Goal: Task Accomplishment & Management: Complete application form

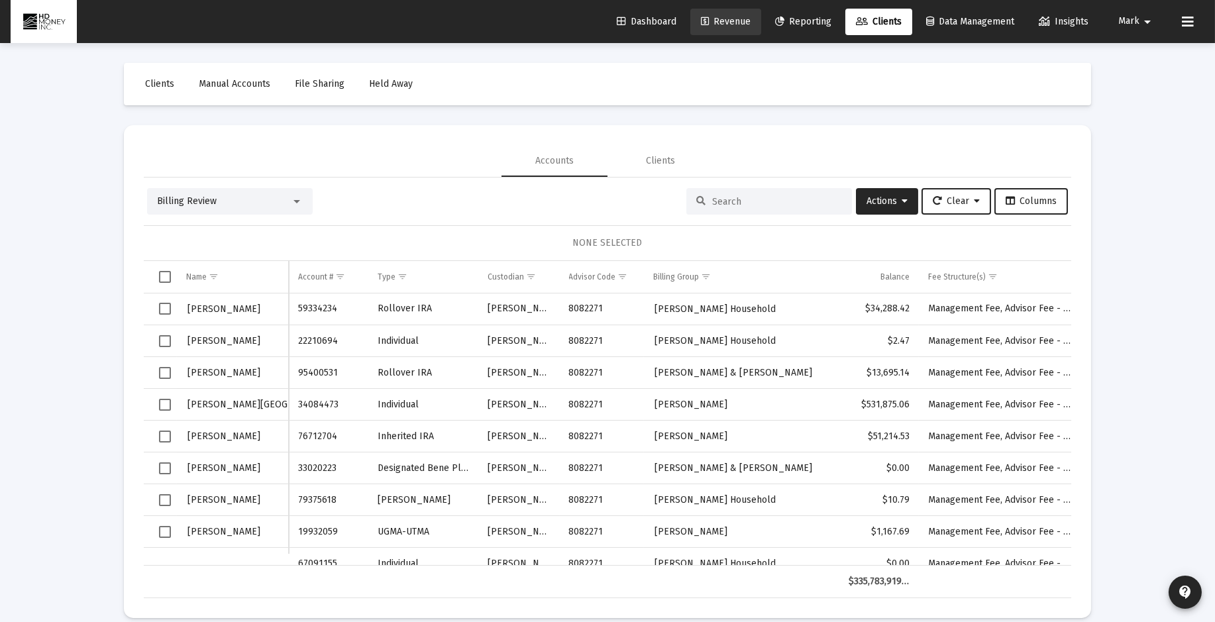
click at [718, 21] on span "Revenue" at bounding box center [726, 21] width 50 height 11
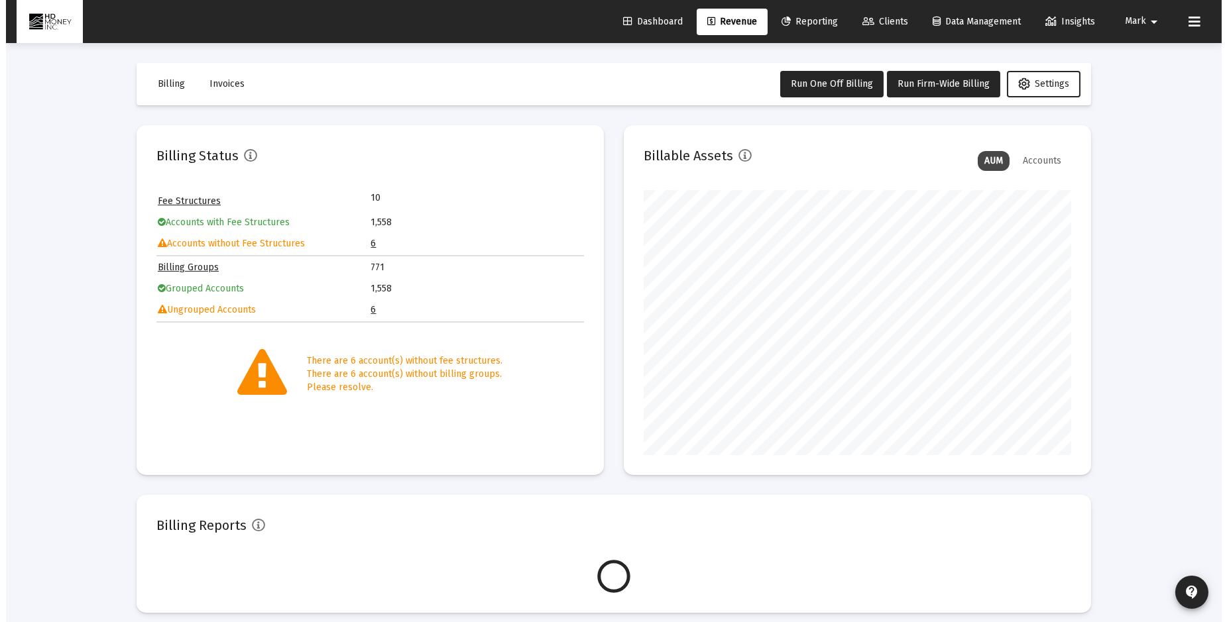
scroll to position [265, 427]
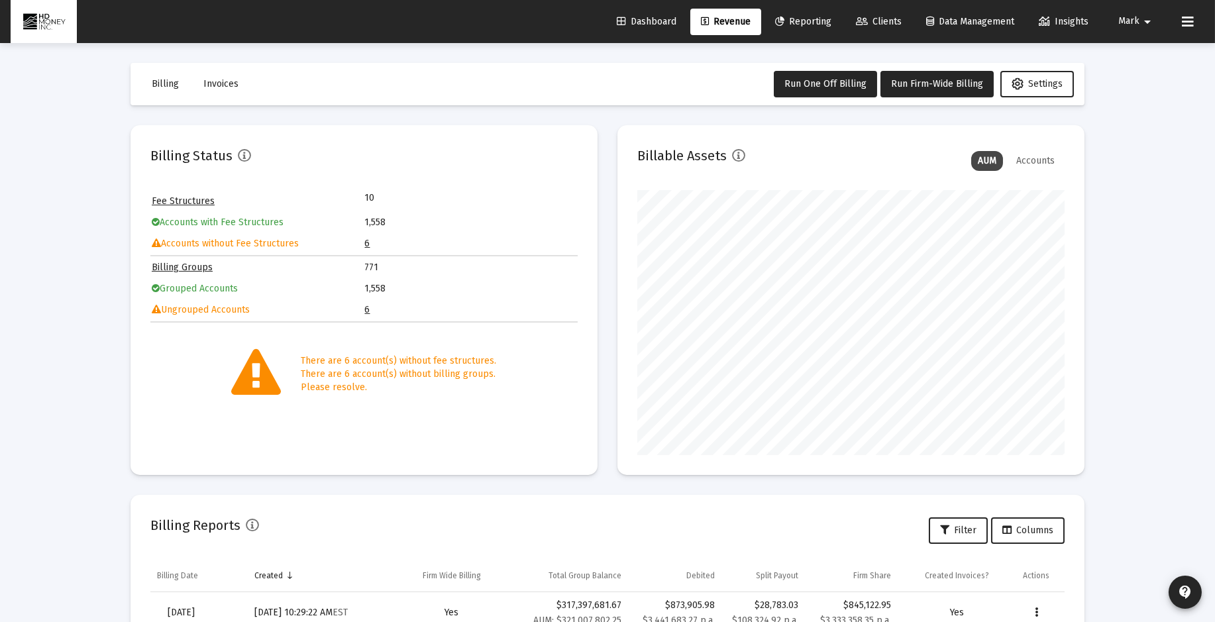
click at [365, 306] on link "6" at bounding box center [367, 309] width 5 height 11
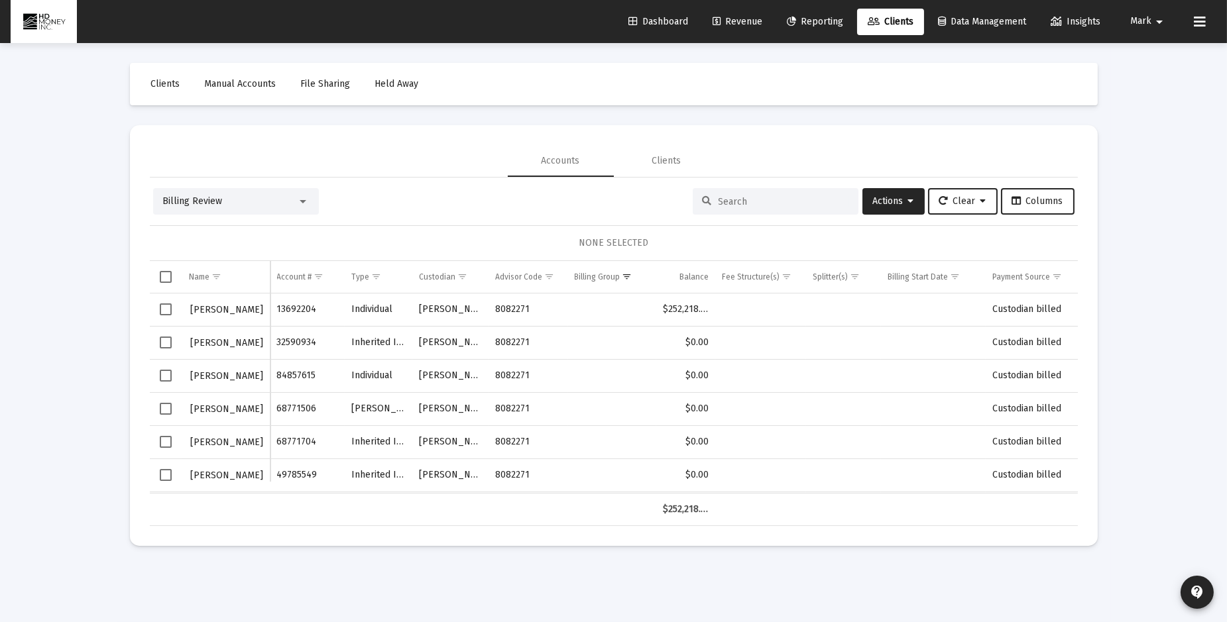
click at [168, 306] on span "Select row" at bounding box center [166, 310] width 12 height 12
click at [882, 203] on span "Actions" at bounding box center [893, 201] width 41 height 11
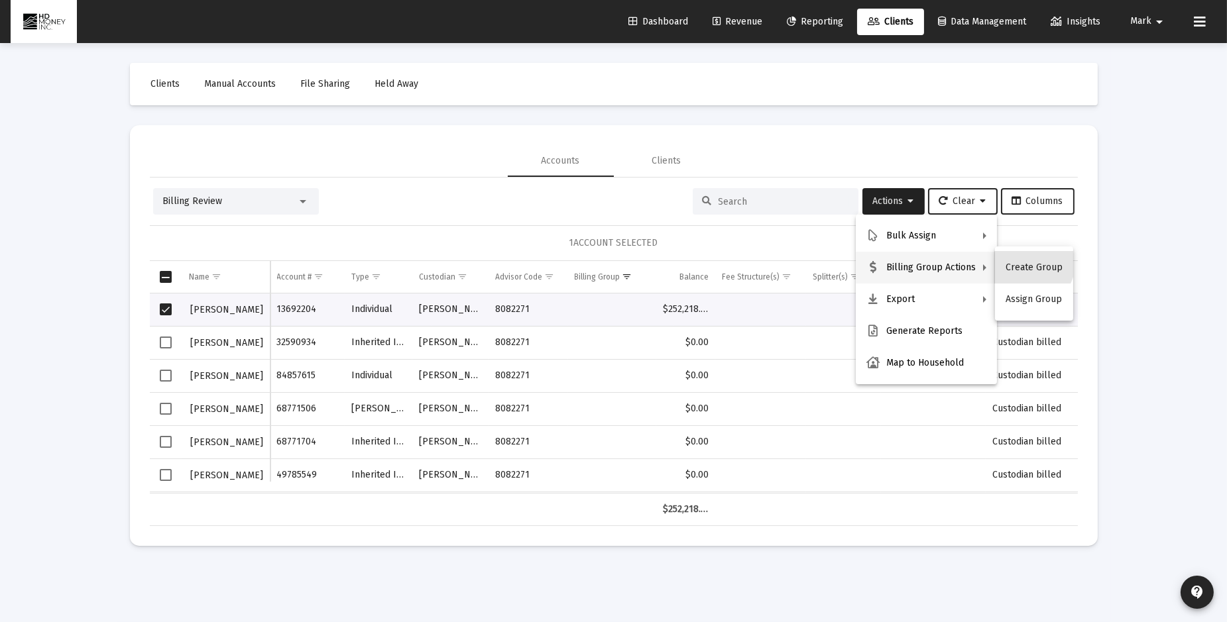
click at [1029, 264] on button "Create Group" at bounding box center [1034, 268] width 78 height 32
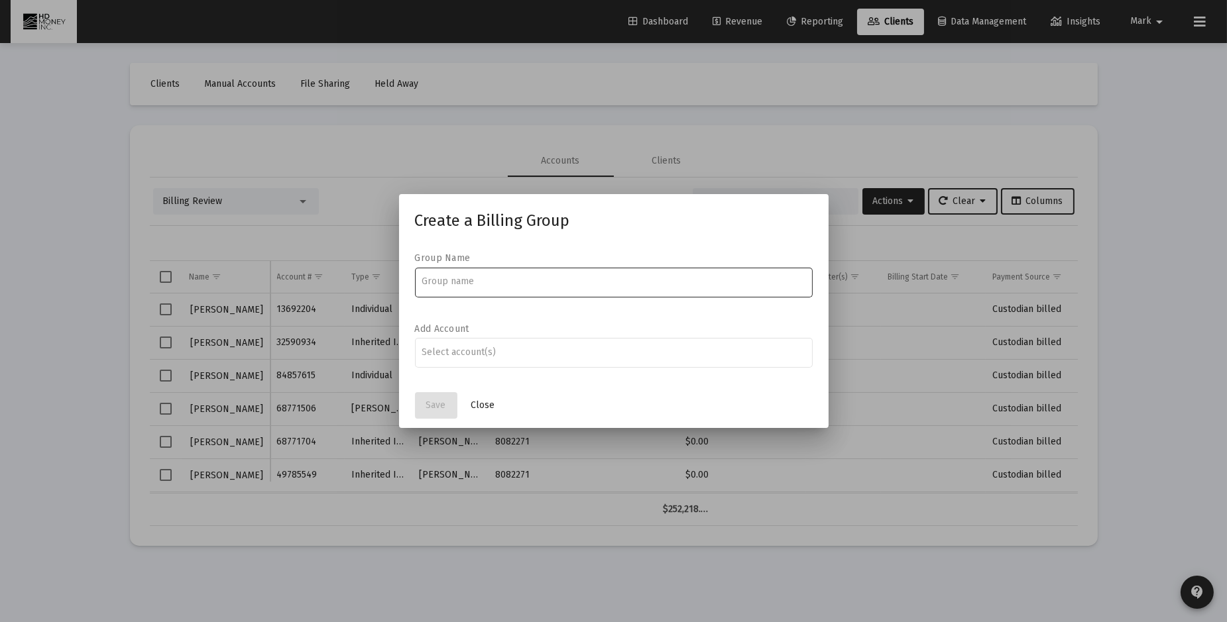
click at [471, 277] on input at bounding box center [613, 281] width 384 height 11
type input "[PERSON_NAME]"
click at [454, 359] on div at bounding box center [613, 352] width 384 height 32
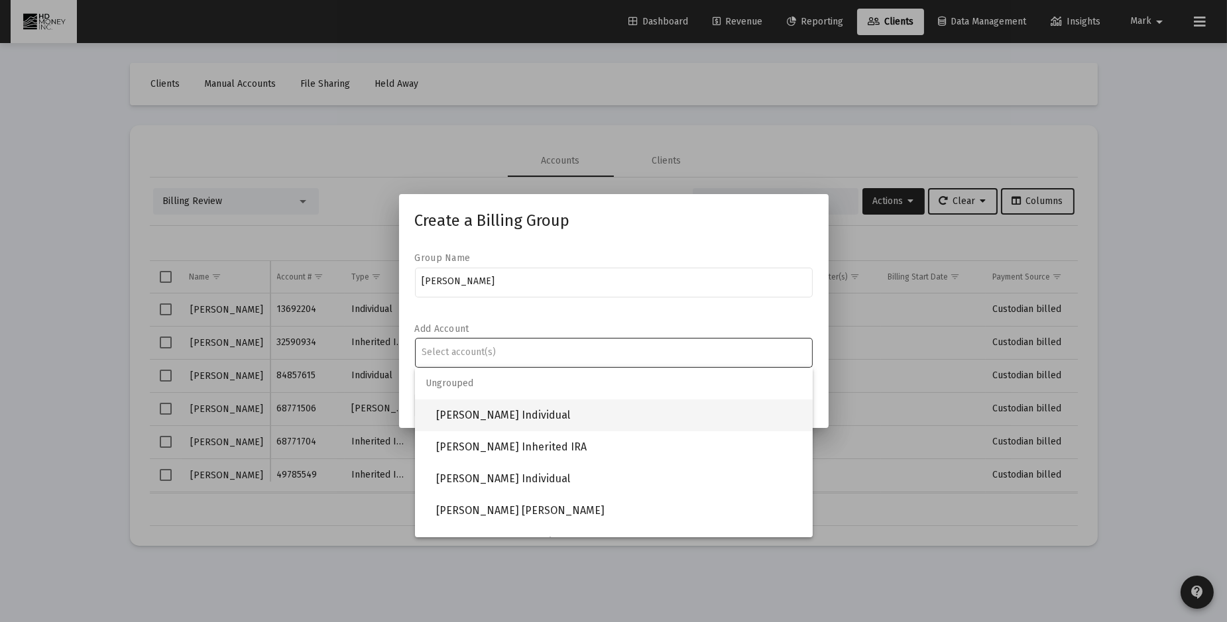
click at [475, 418] on span "[PERSON_NAME] Individual" at bounding box center [619, 416] width 366 height 32
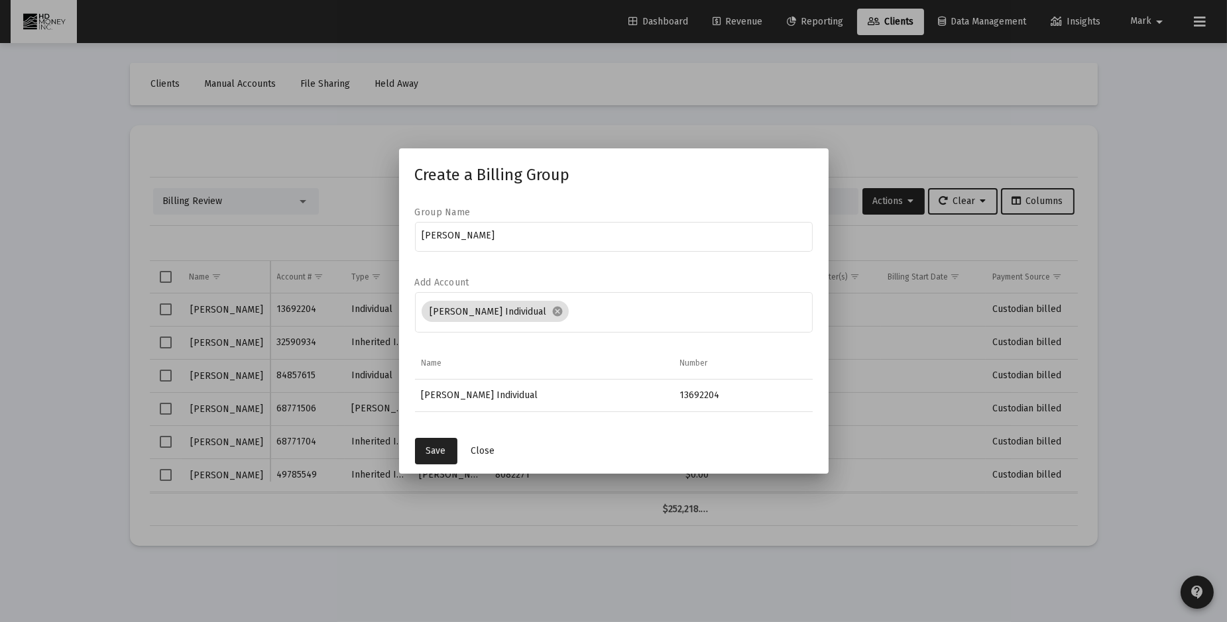
click at [435, 451] on span "Save" at bounding box center [436, 450] width 20 height 11
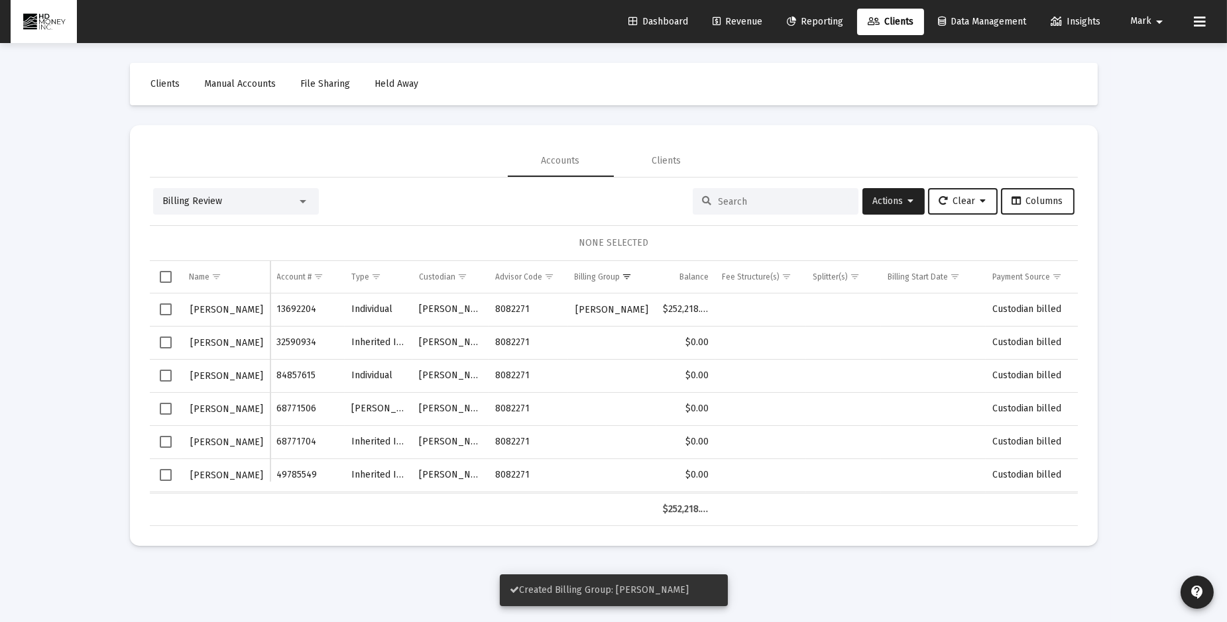
click at [169, 345] on span "Select row" at bounding box center [166, 343] width 12 height 12
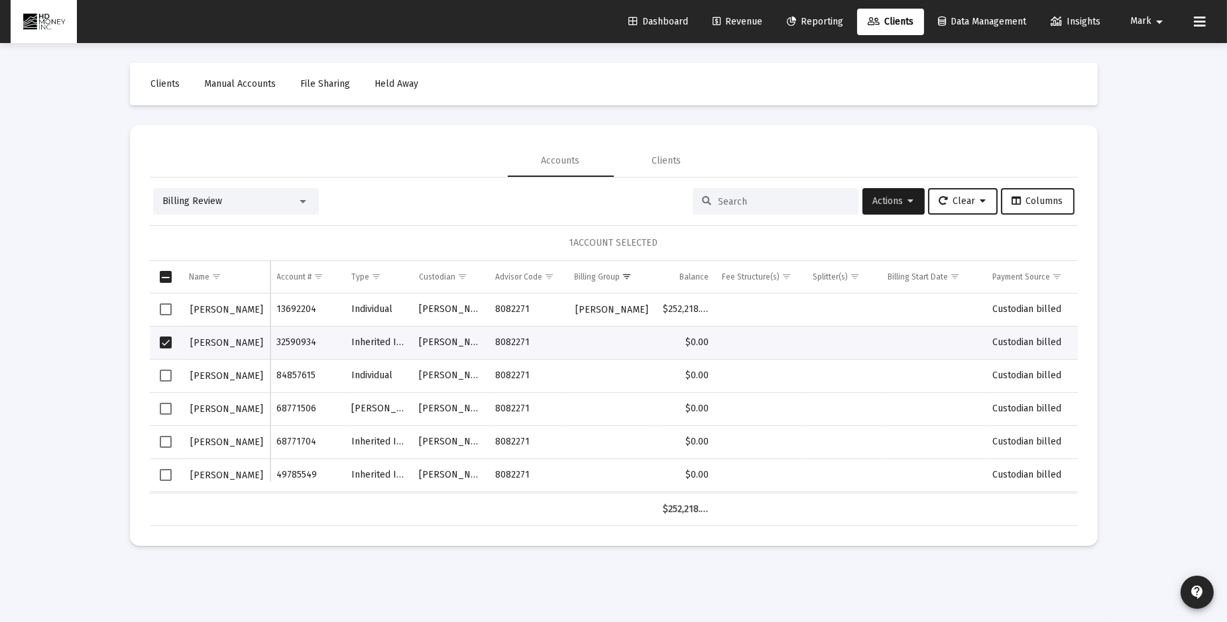
click at [895, 196] on span "Actions" at bounding box center [893, 201] width 41 height 11
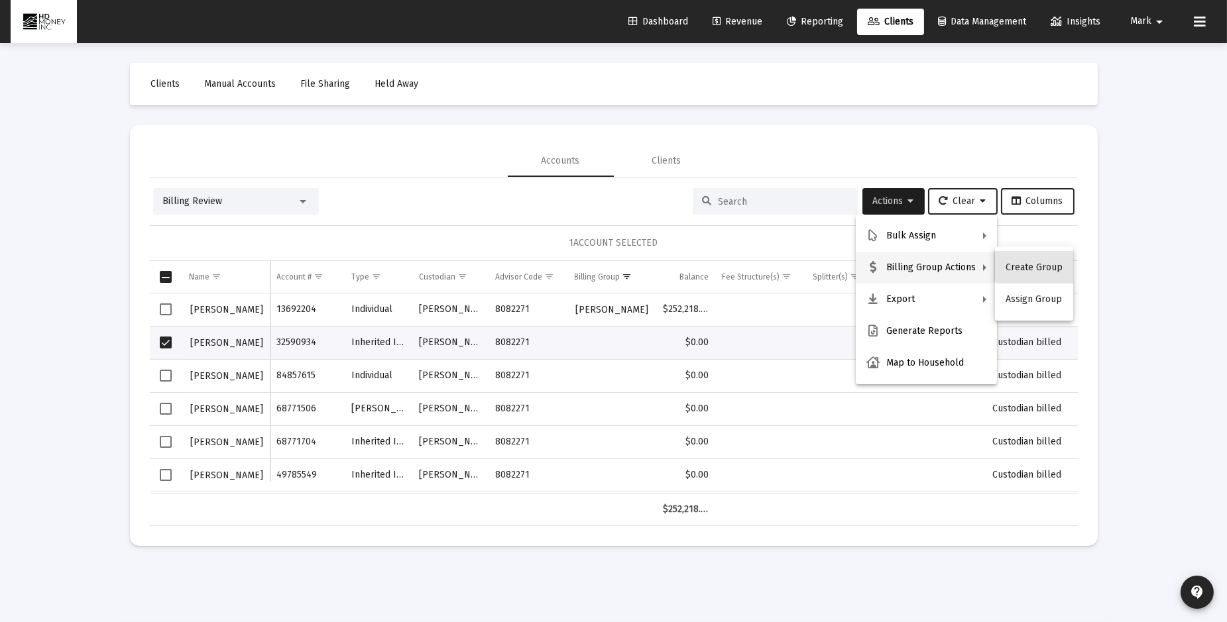
click at [1042, 261] on button "Create Group" at bounding box center [1034, 268] width 78 height 32
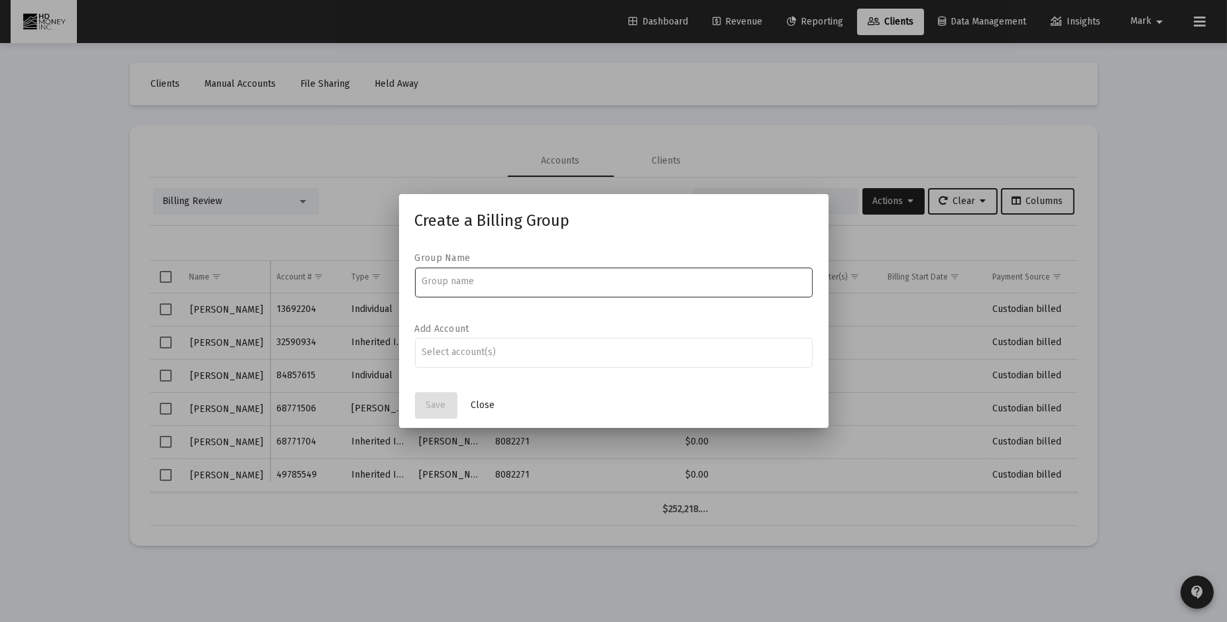
click at [514, 280] on input at bounding box center [613, 281] width 384 height 11
type input "[PERSON_NAME] [PERSON_NAME]"
click at [441, 352] on input "Assignment Selection" at bounding box center [613, 352] width 384 height 11
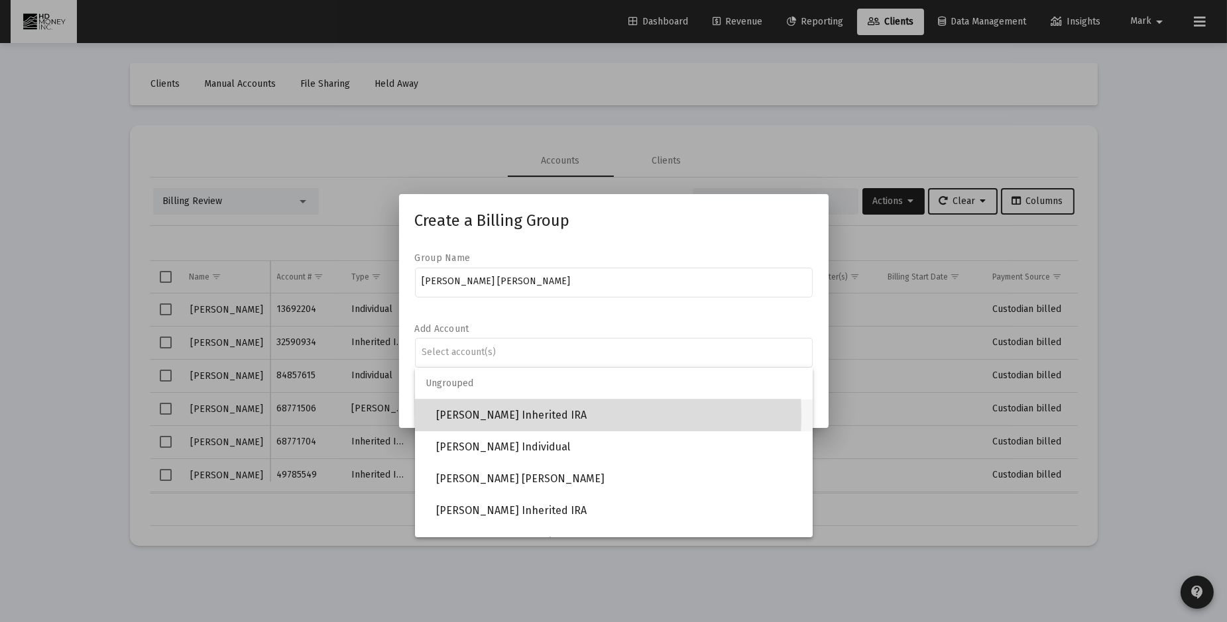
click at [483, 414] on span "[PERSON_NAME] Inherited IRA" at bounding box center [619, 416] width 366 height 32
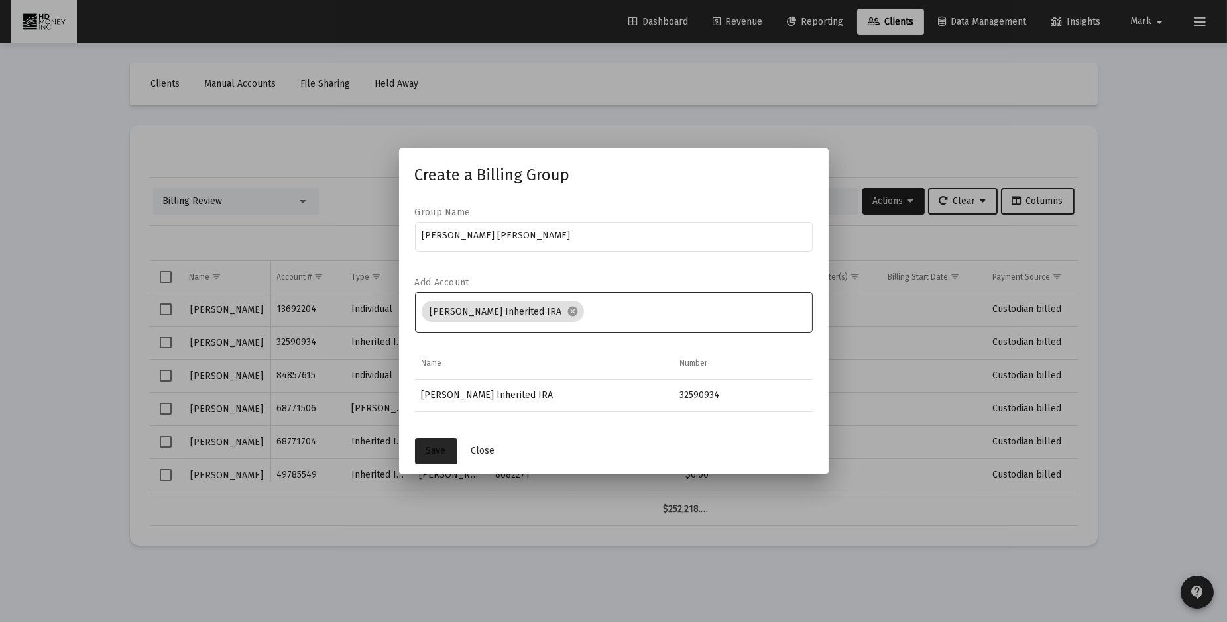
click at [439, 444] on button "Save" at bounding box center [436, 451] width 42 height 27
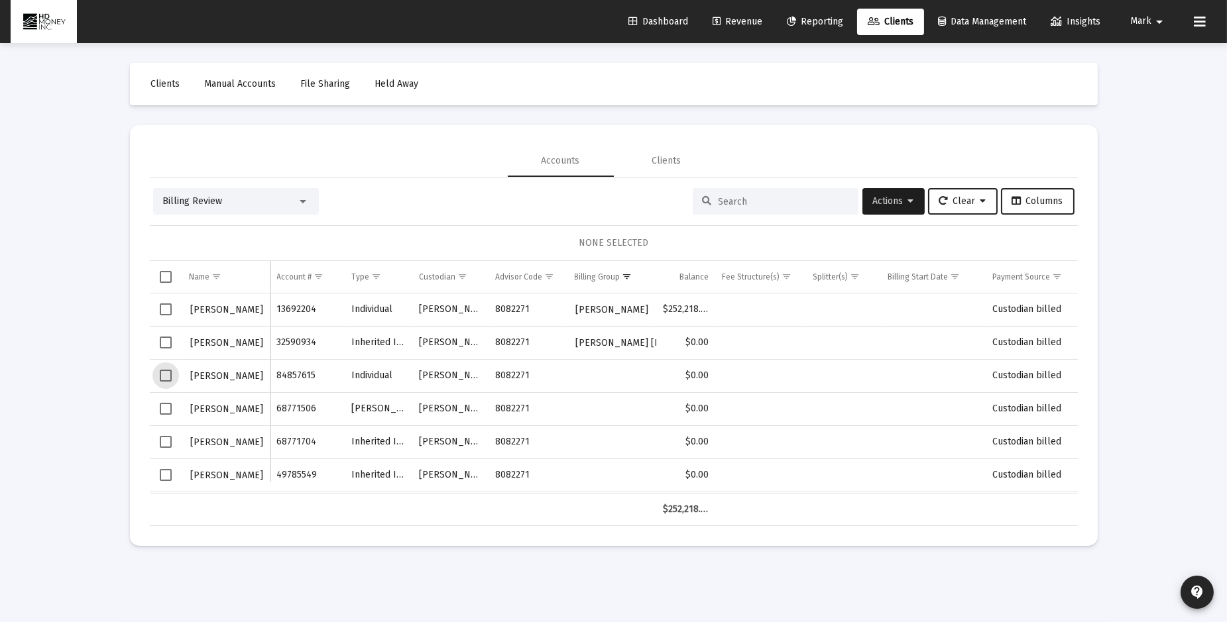
click at [164, 376] on span "Select row" at bounding box center [166, 376] width 12 height 12
click at [165, 439] on span "Select row" at bounding box center [166, 442] width 12 height 12
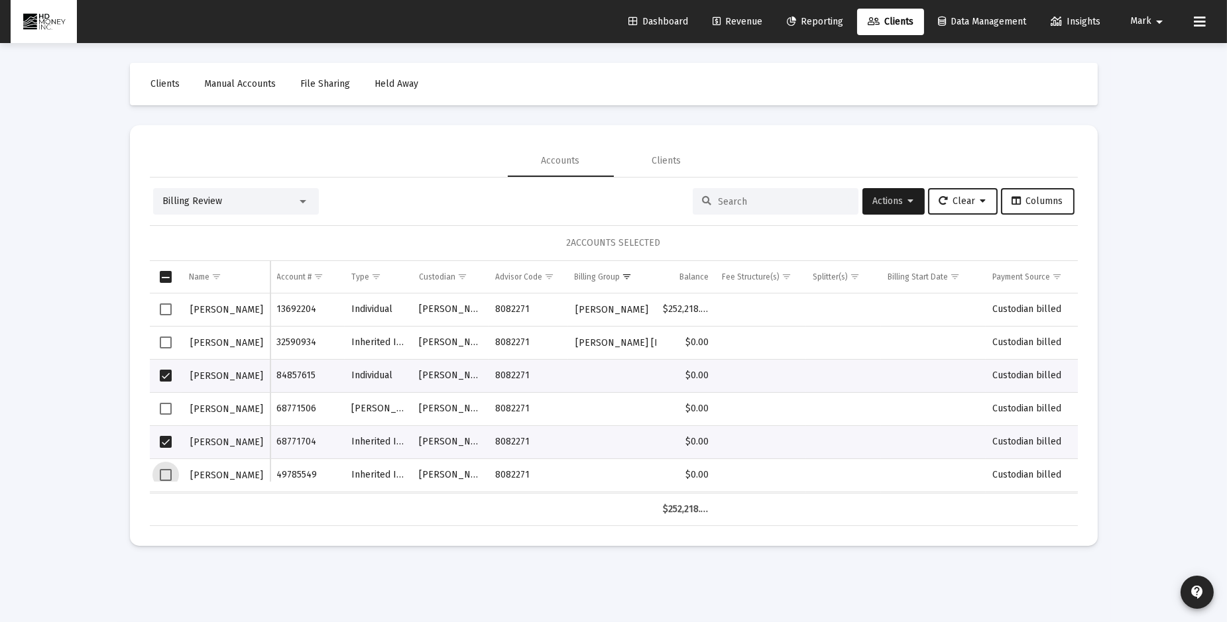
click at [168, 471] on span "Select row" at bounding box center [166, 475] width 12 height 12
click at [874, 205] on span "Actions" at bounding box center [893, 201] width 41 height 11
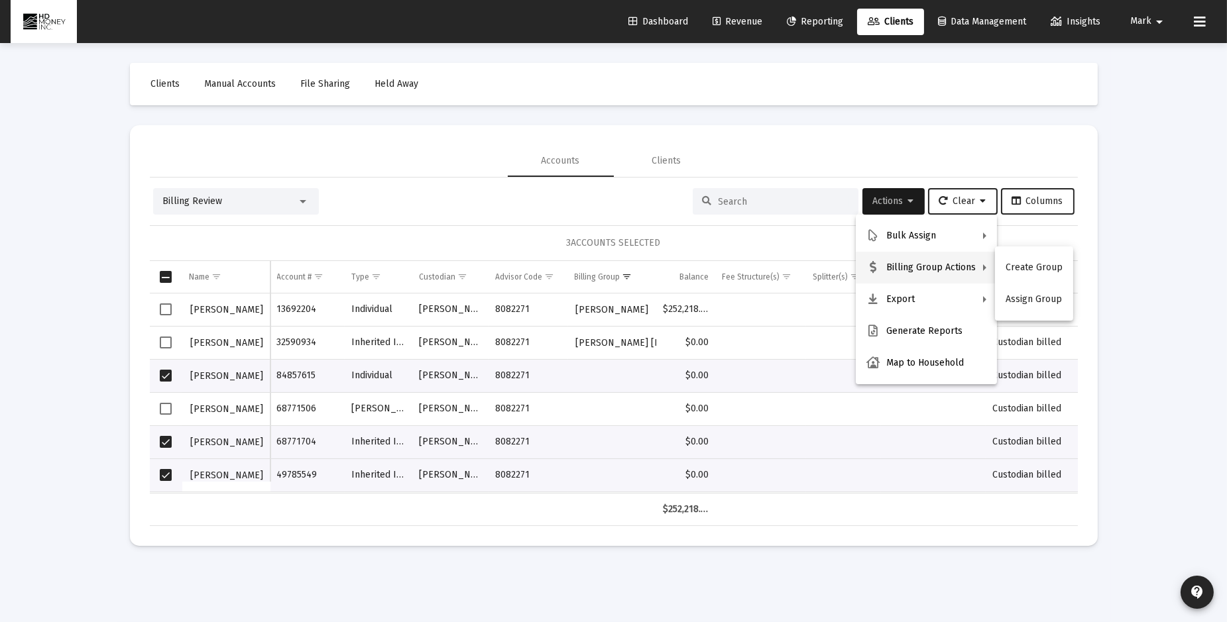
click at [1024, 298] on button "Assign Group" at bounding box center [1034, 300] width 78 height 32
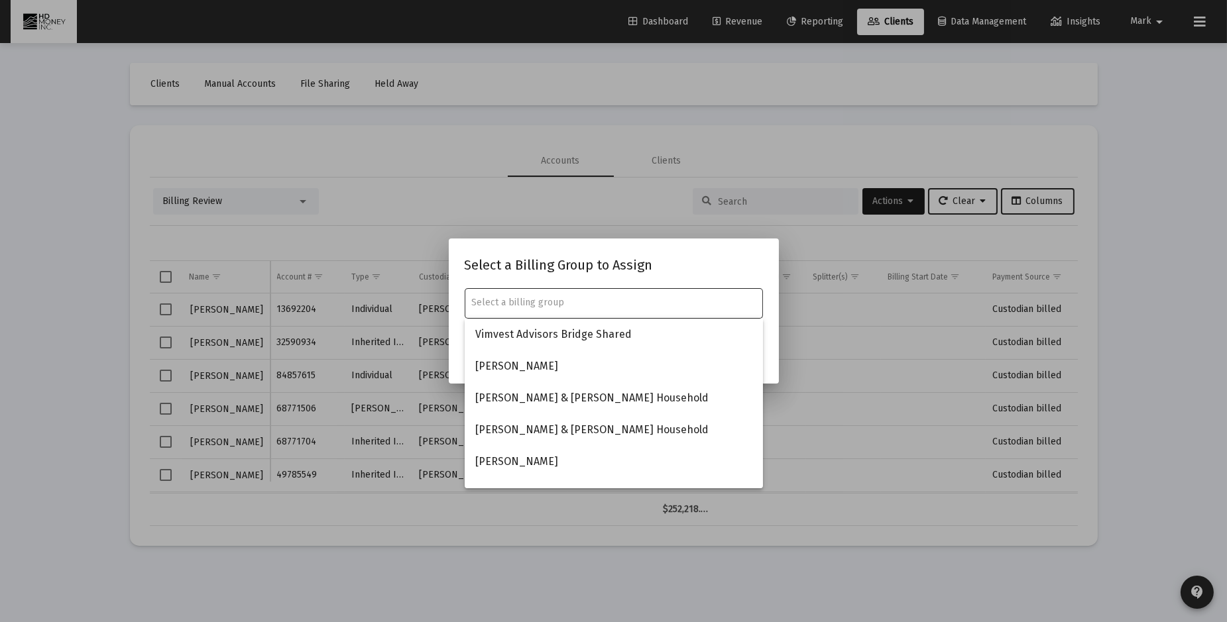
click at [553, 305] on input "text" at bounding box center [613, 303] width 284 height 11
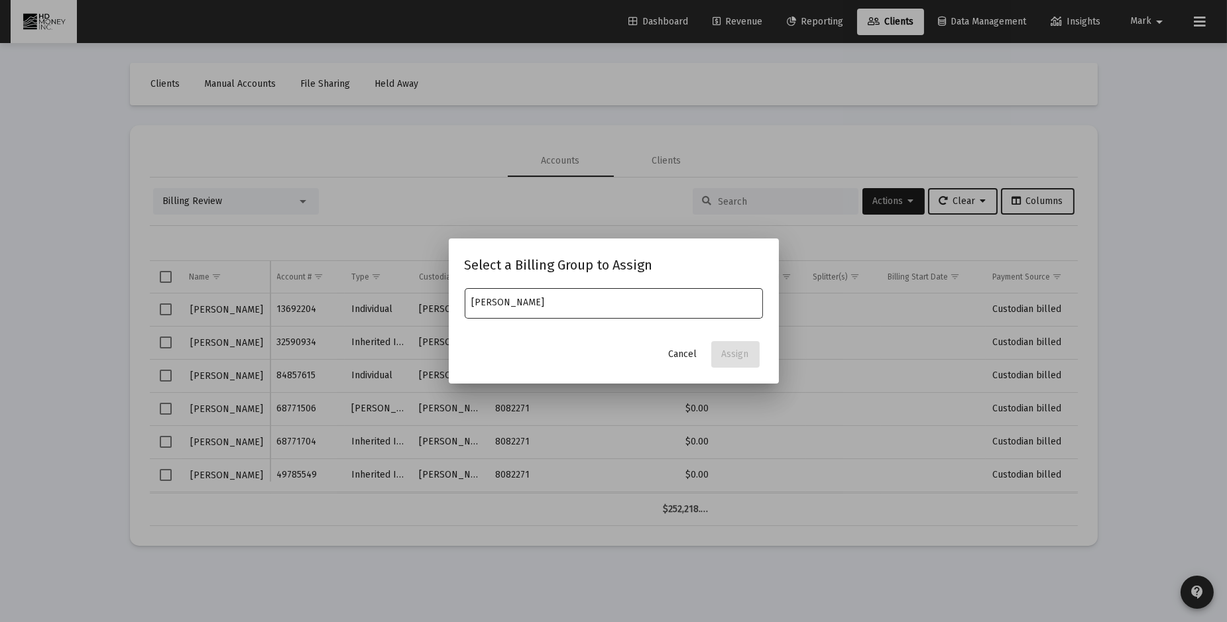
type input "[PERSON_NAME]"
click at [610, 425] on div at bounding box center [613, 311] width 1227 height 622
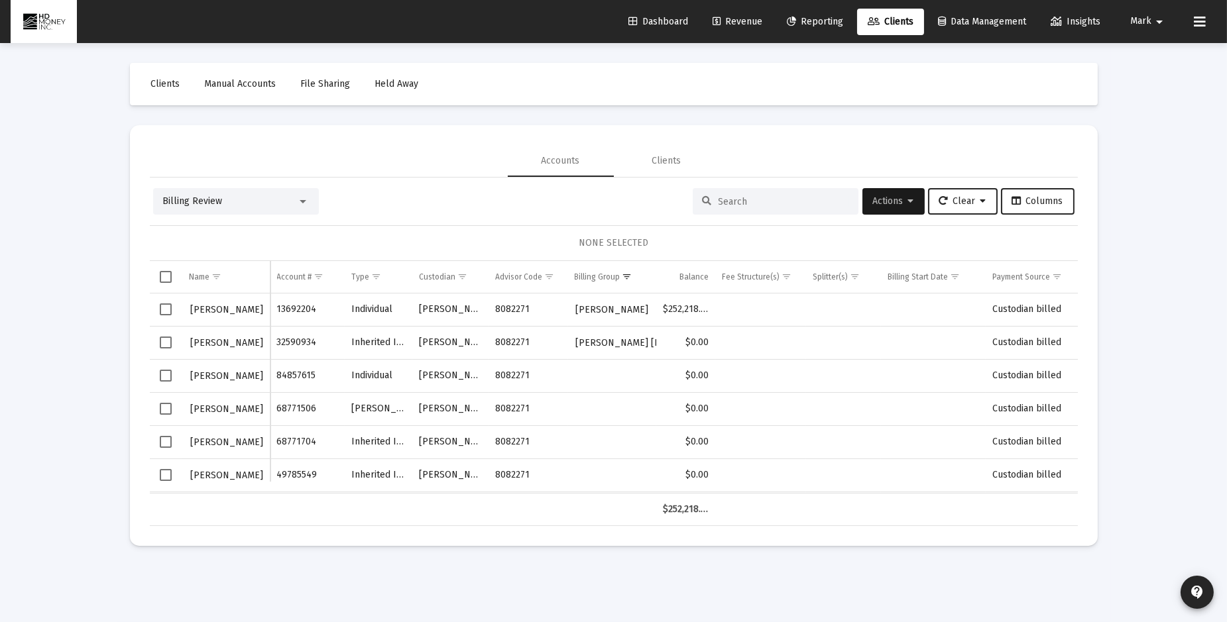
click at [164, 410] on span "Select row" at bounding box center [166, 409] width 12 height 12
click at [889, 202] on span "Actions" at bounding box center [893, 201] width 41 height 11
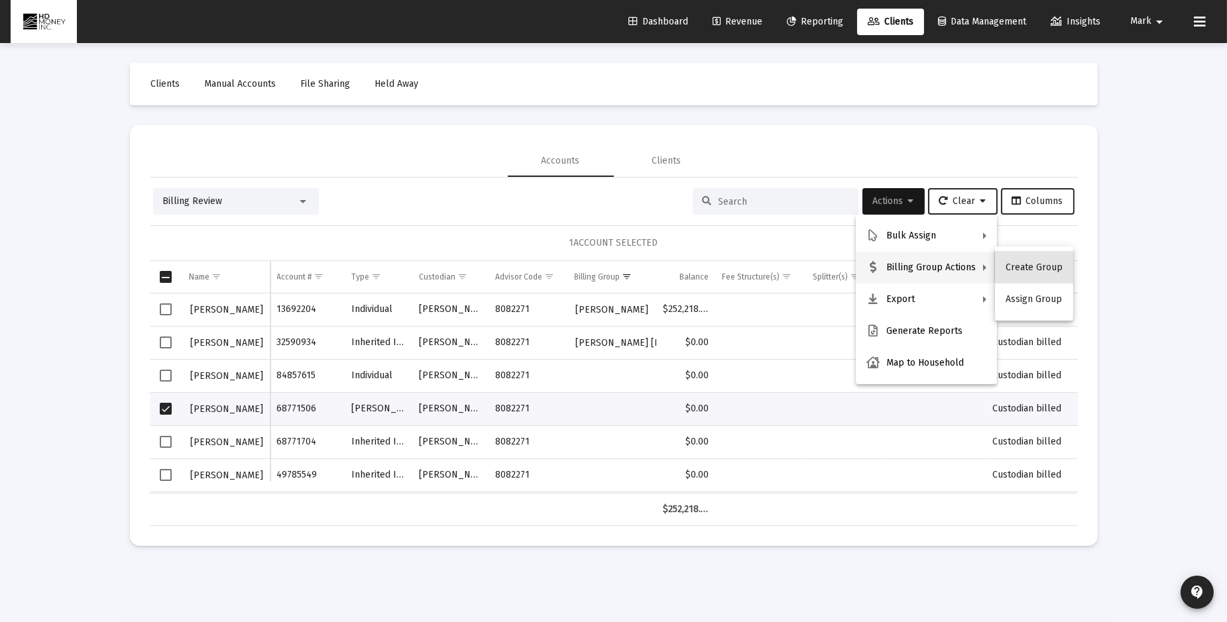
click at [1044, 264] on button "Create Group" at bounding box center [1034, 268] width 78 height 32
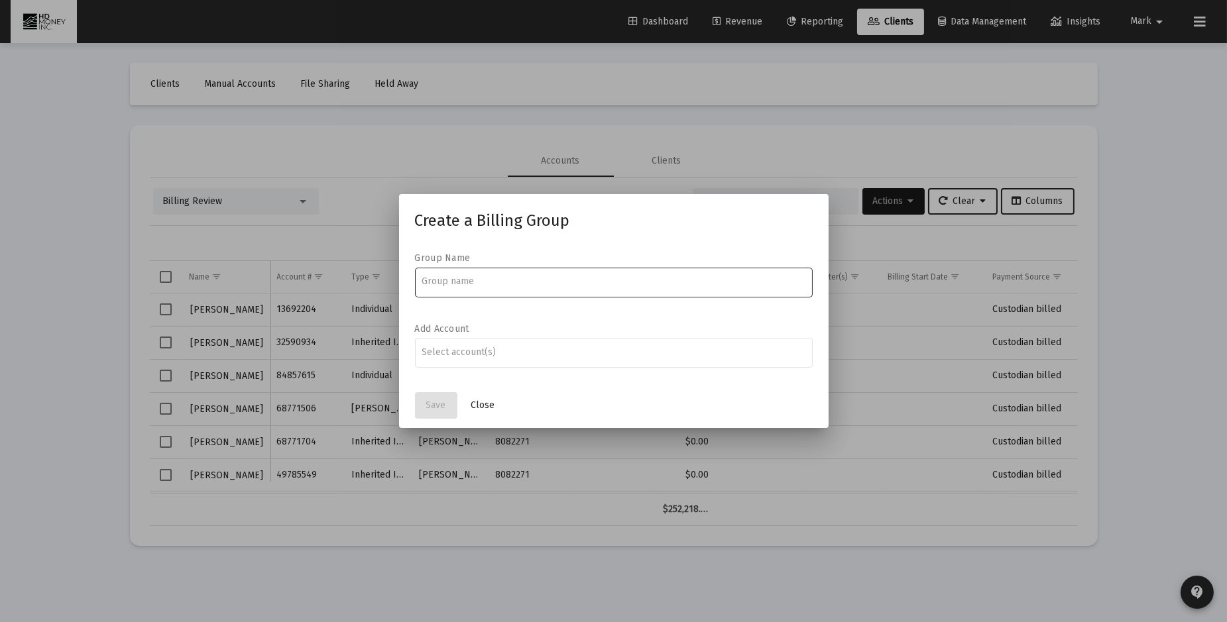
click at [500, 285] on input at bounding box center [613, 281] width 384 height 11
type input "[PERSON_NAME]"
drag, startPoint x: 453, startPoint y: 341, endPoint x: 451, endPoint y: 349, distance: 8.7
click at [453, 341] on div at bounding box center [613, 352] width 384 height 32
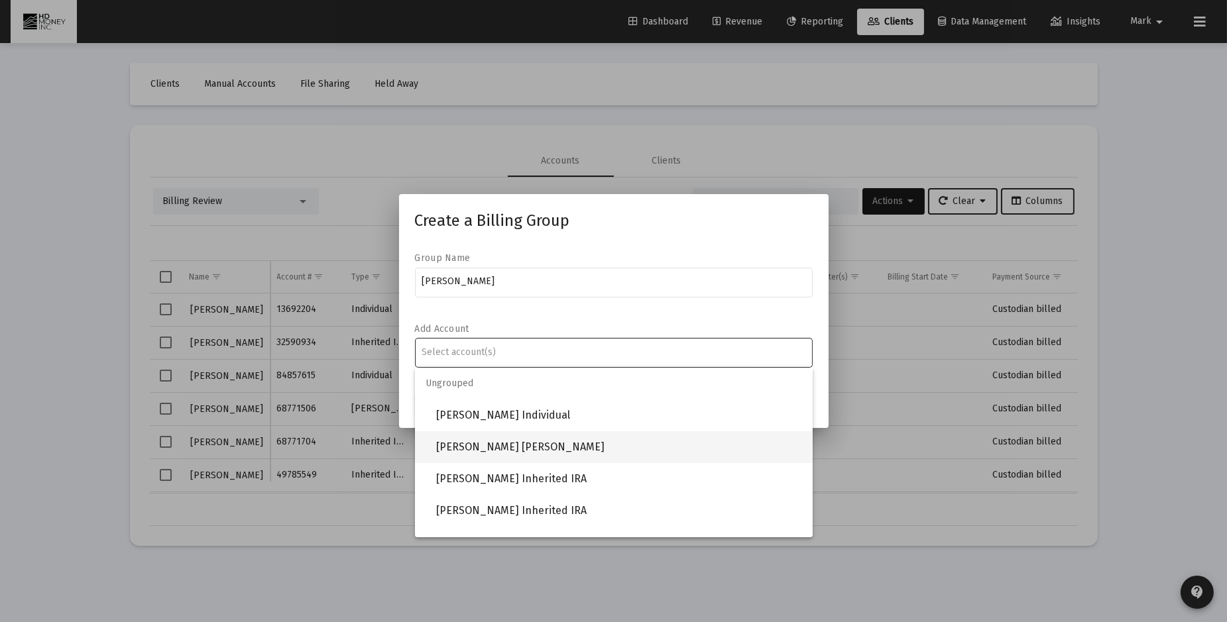
click at [475, 441] on span "[PERSON_NAME] [PERSON_NAME]" at bounding box center [619, 447] width 366 height 32
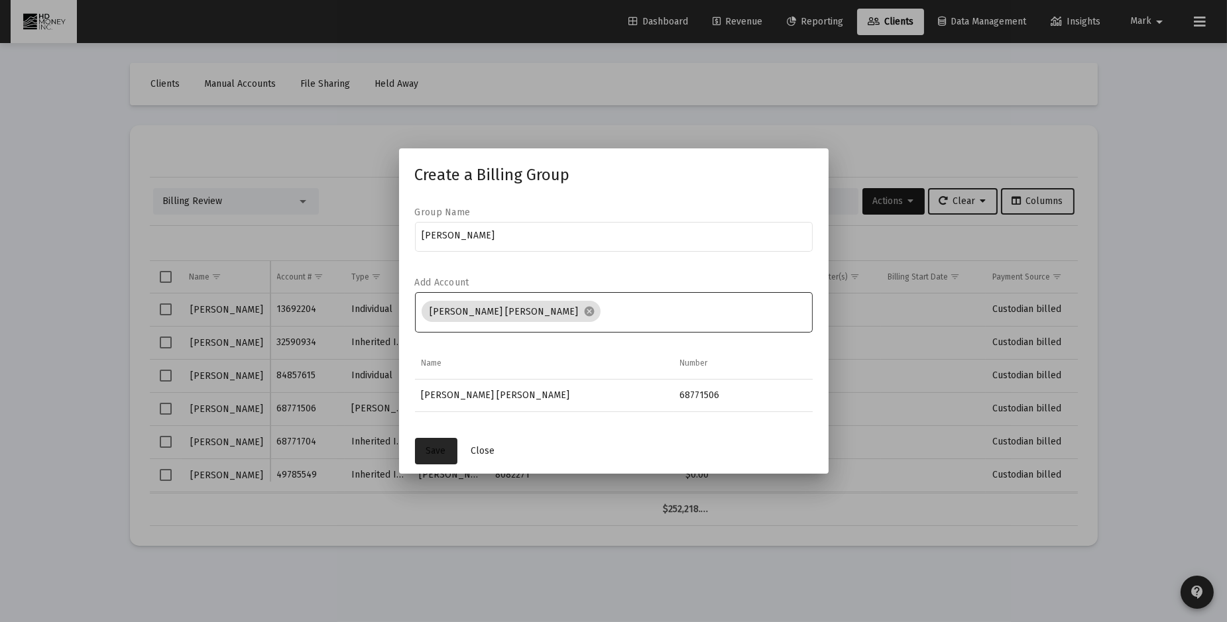
click at [431, 447] on span "Save" at bounding box center [436, 450] width 20 height 11
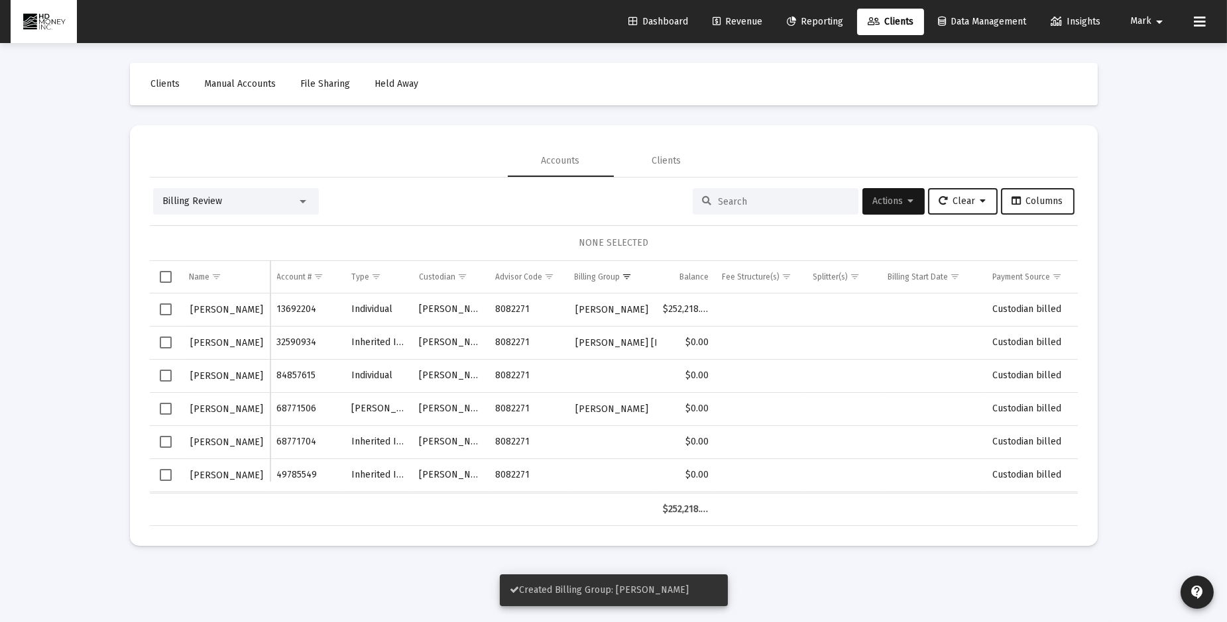
click at [164, 370] on span "Select row" at bounding box center [166, 376] width 12 height 12
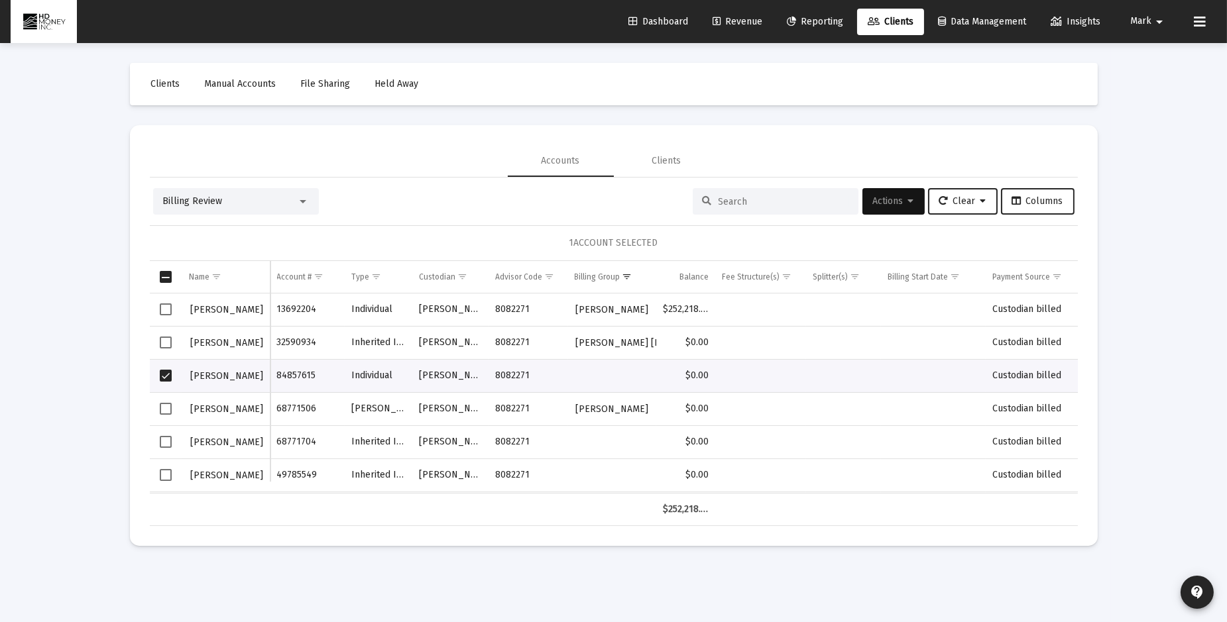
click at [884, 200] on span "Actions" at bounding box center [893, 201] width 41 height 11
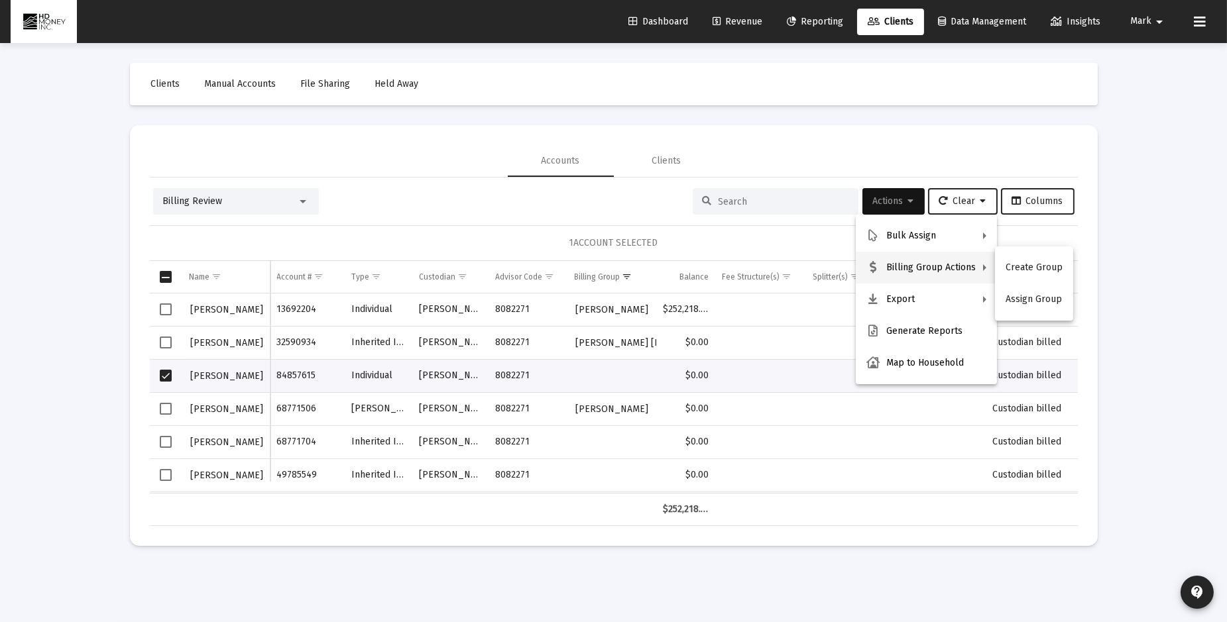
click at [1017, 301] on button "Assign Group" at bounding box center [1034, 300] width 78 height 32
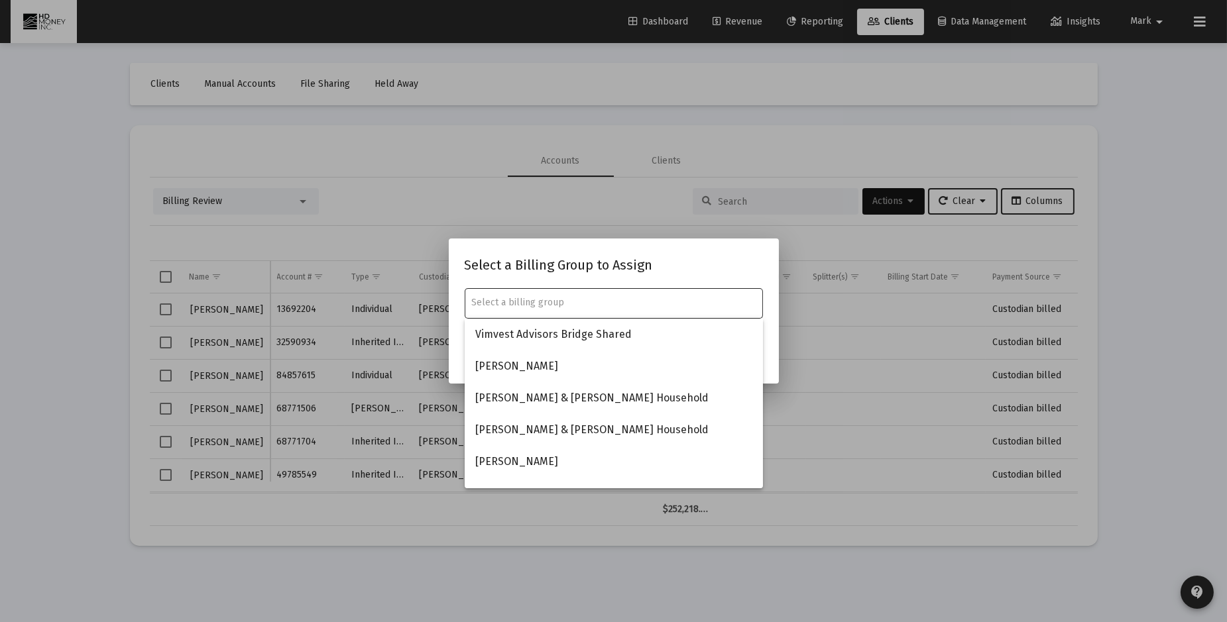
click at [515, 304] on input "text" at bounding box center [613, 303] width 284 height 11
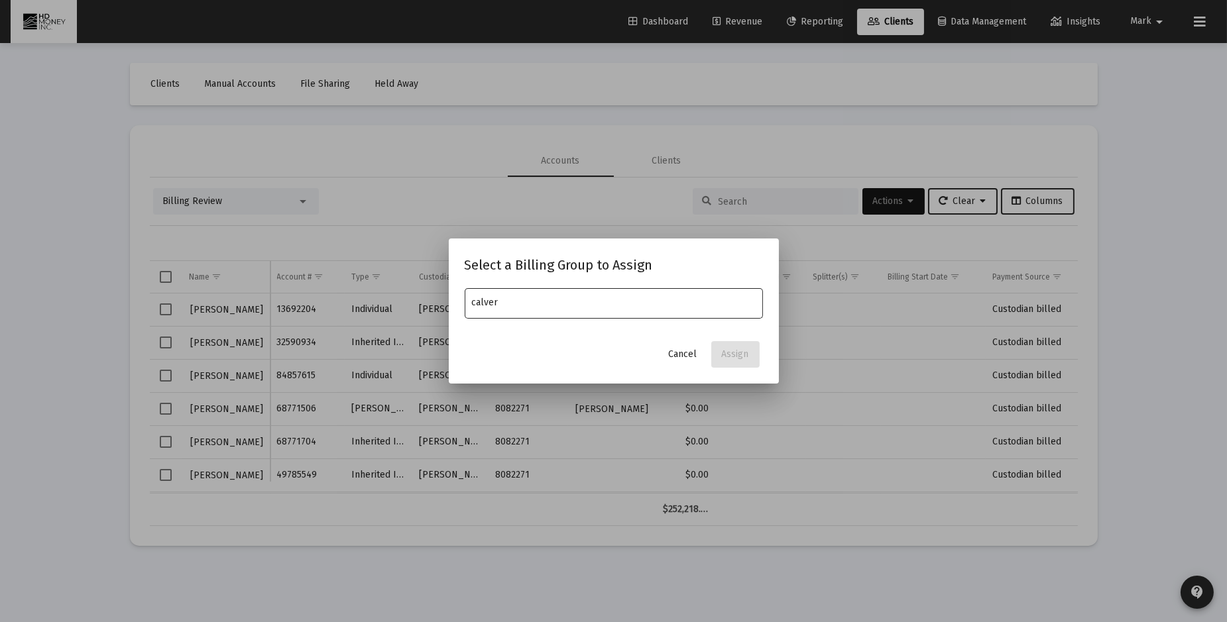
type input "calver"
click at [679, 353] on span "Cancel" at bounding box center [683, 354] width 28 height 11
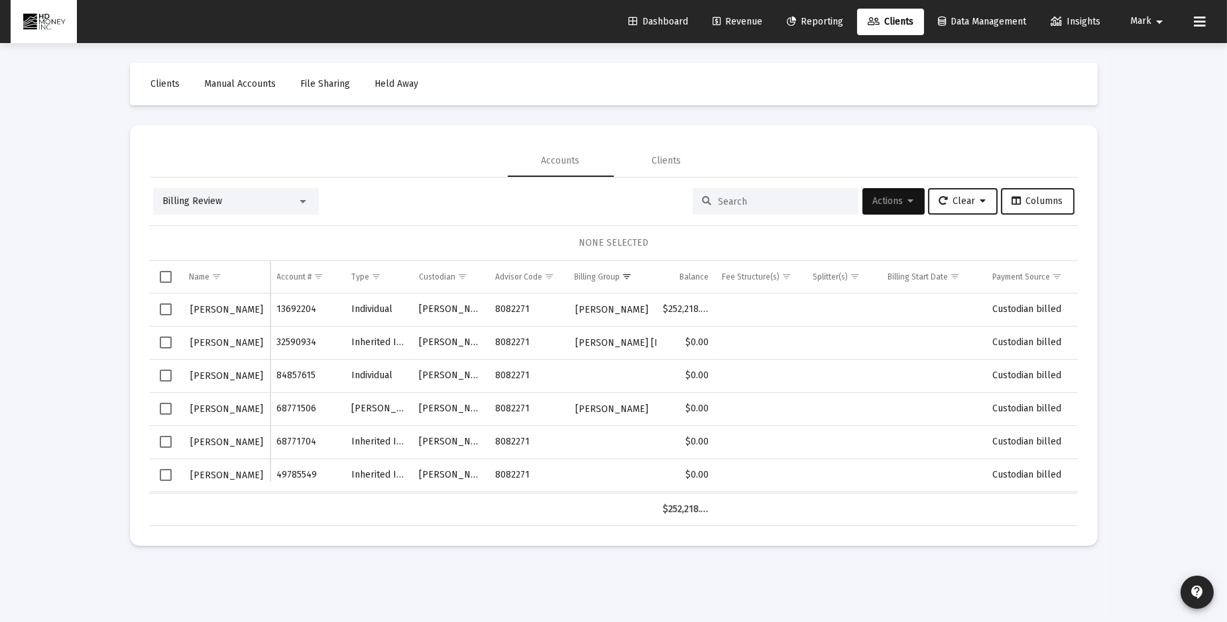
click at [1146, 15] on span "Mark arrow_drop_down" at bounding box center [1148, 20] width 37 height 11
click at [1150, 85] on button "Logout" at bounding box center [1154, 88] width 79 height 32
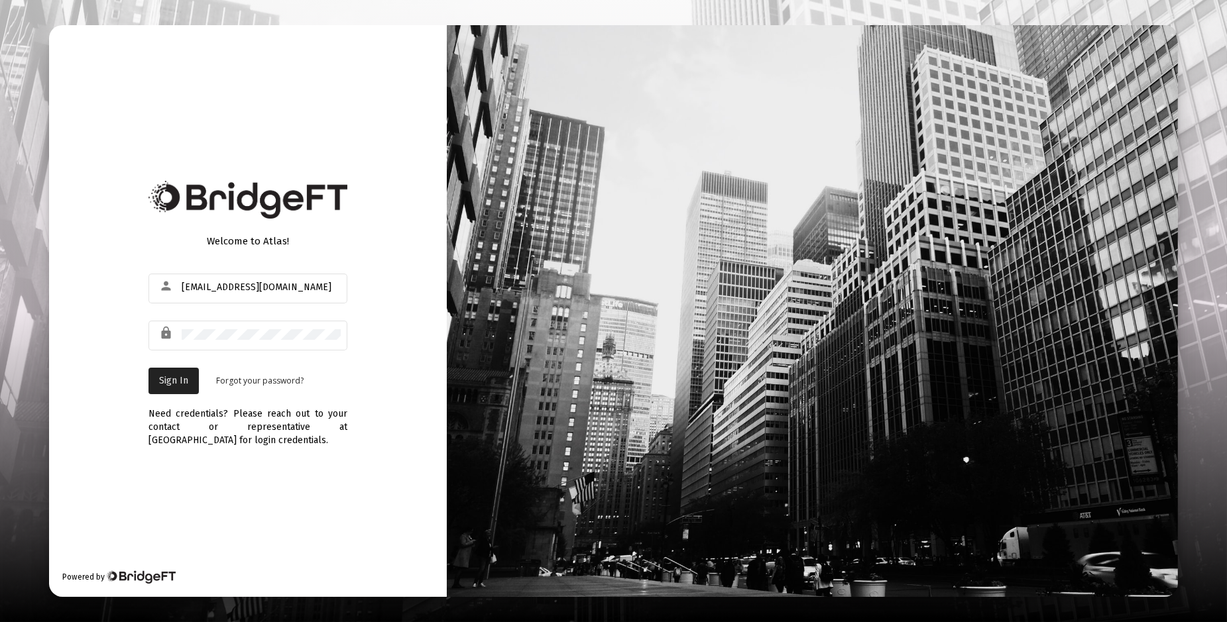
click at [170, 379] on span "Sign In" at bounding box center [173, 380] width 29 height 11
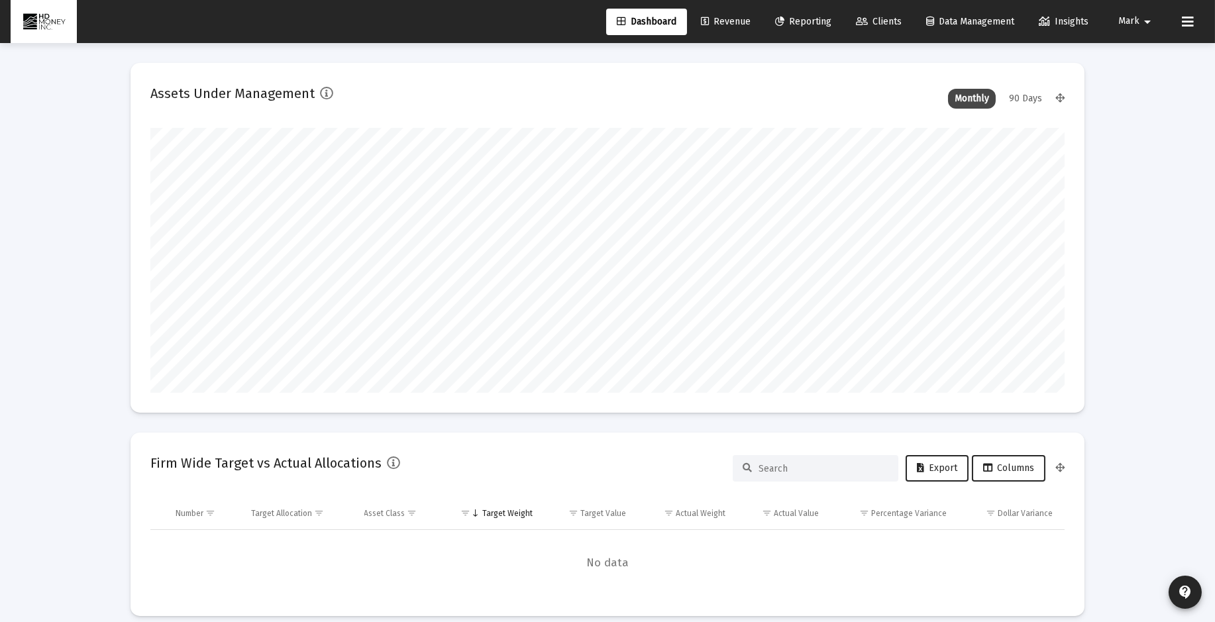
scroll to position [265, 915]
type input "[DATE]"
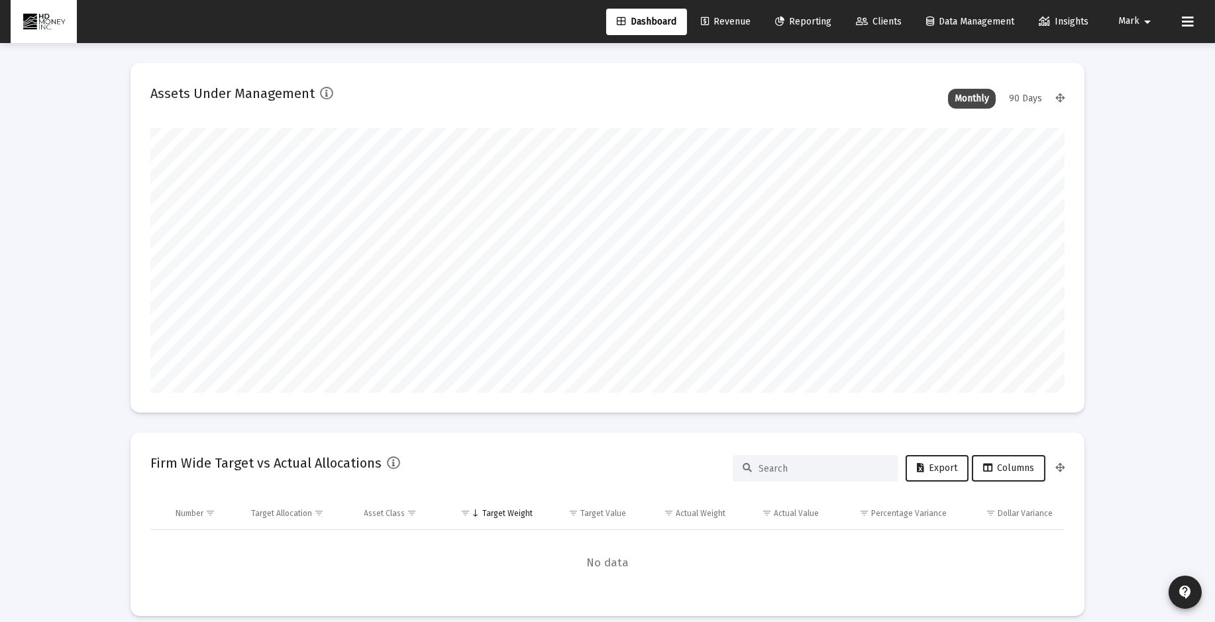
click at [1133, 20] on span "Mark" at bounding box center [1129, 21] width 21 height 11
click at [723, 18] on div at bounding box center [607, 311] width 1215 height 622
click at [720, 25] on span "Revenue" at bounding box center [726, 21] width 50 height 11
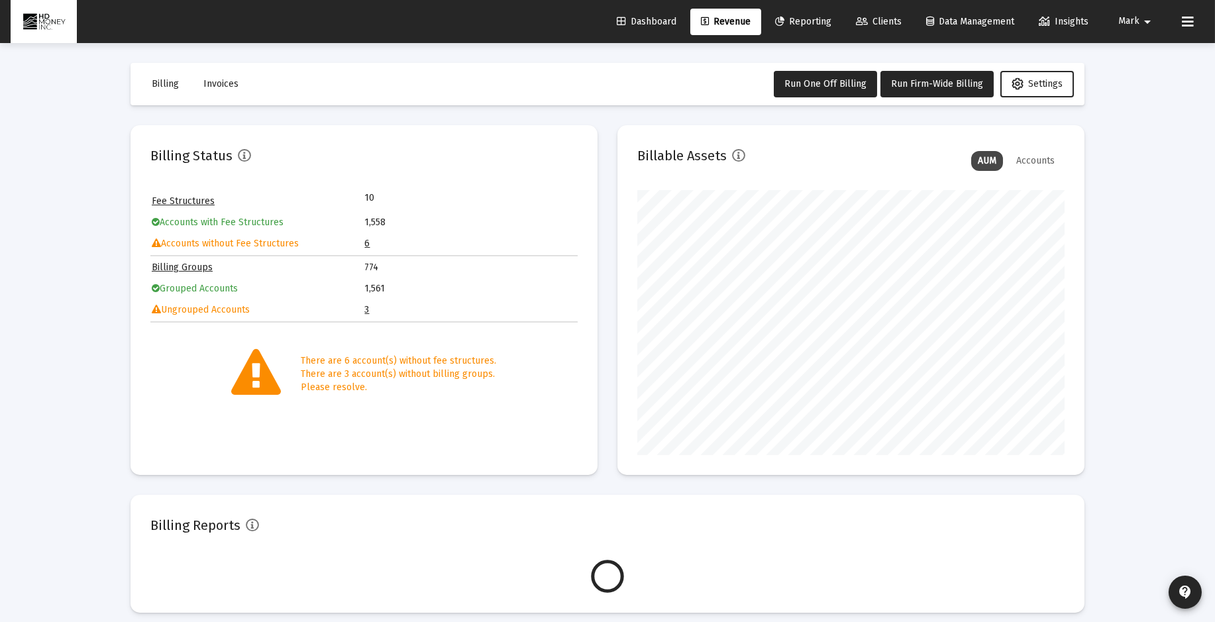
scroll to position [265, 427]
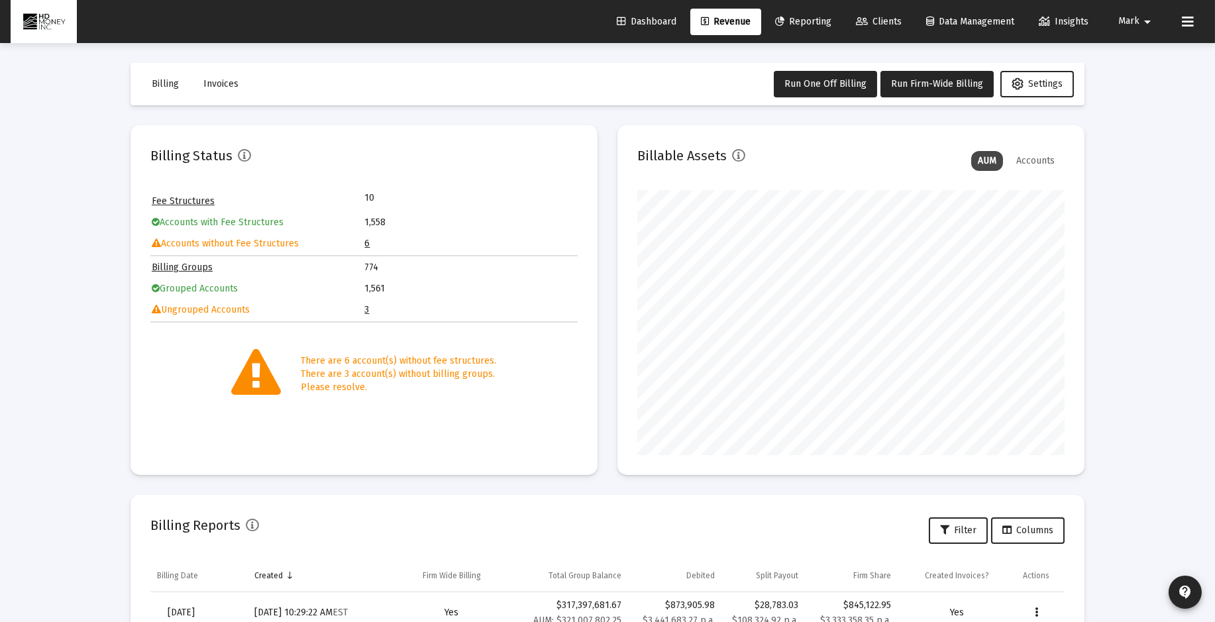
click at [366, 306] on link "3" at bounding box center [367, 309] width 5 height 11
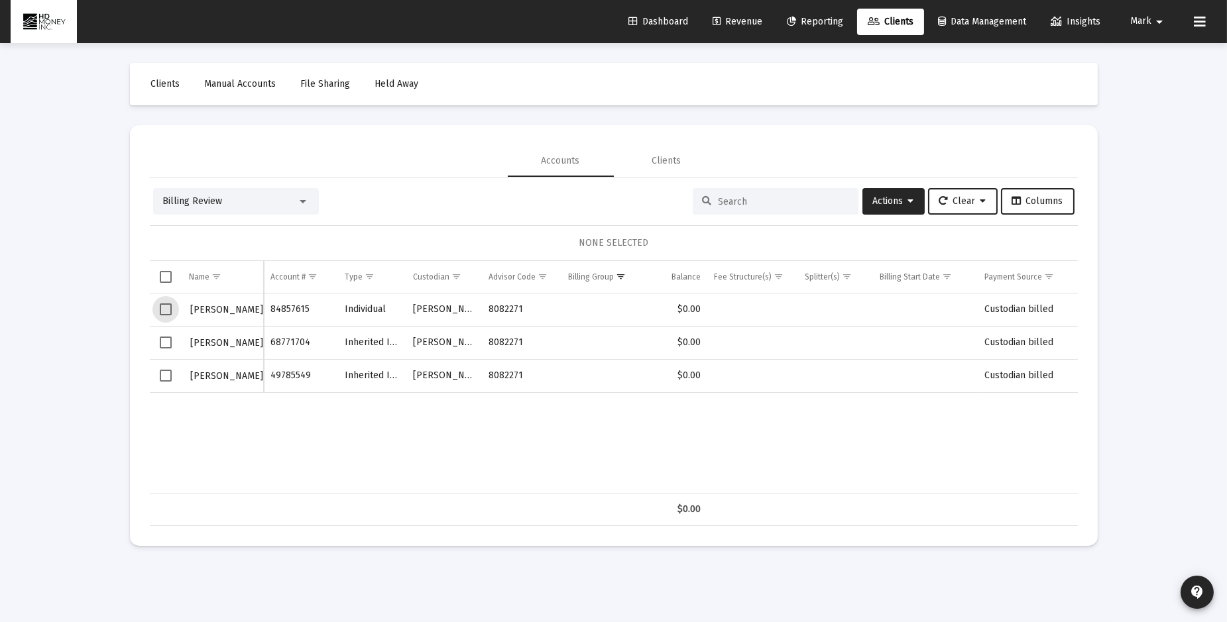
click at [170, 308] on span "Select row" at bounding box center [166, 310] width 12 height 12
click at [164, 340] on span "Select row" at bounding box center [166, 343] width 12 height 12
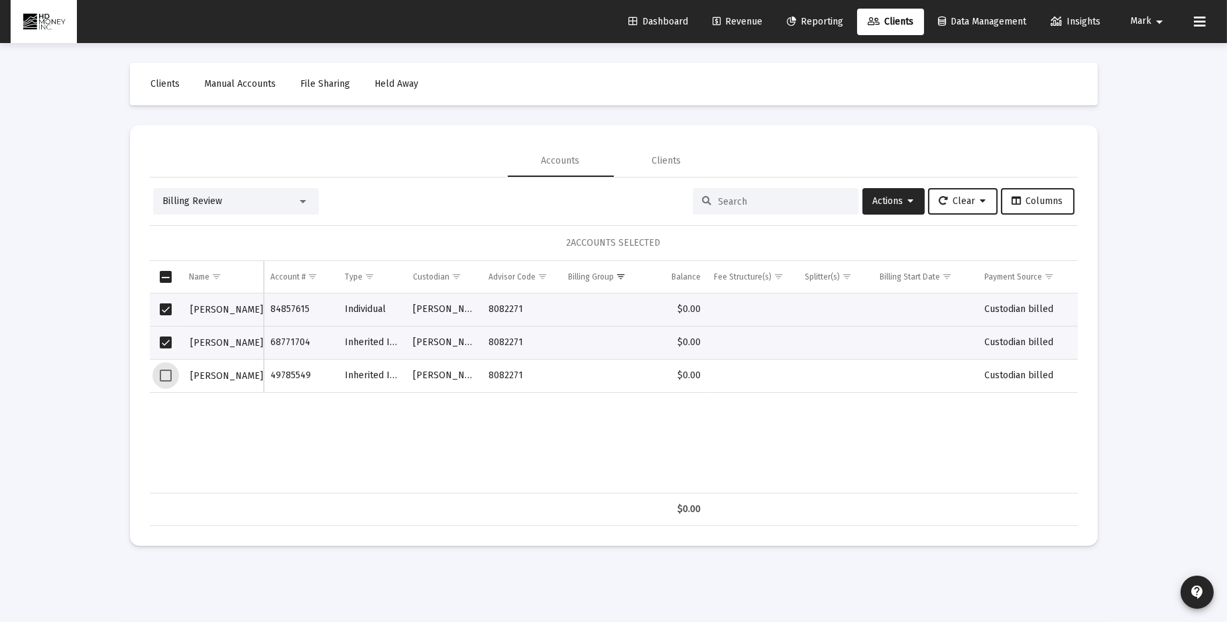
click at [166, 376] on span "Select row" at bounding box center [166, 376] width 12 height 12
click at [890, 201] on span "Actions" at bounding box center [893, 201] width 41 height 11
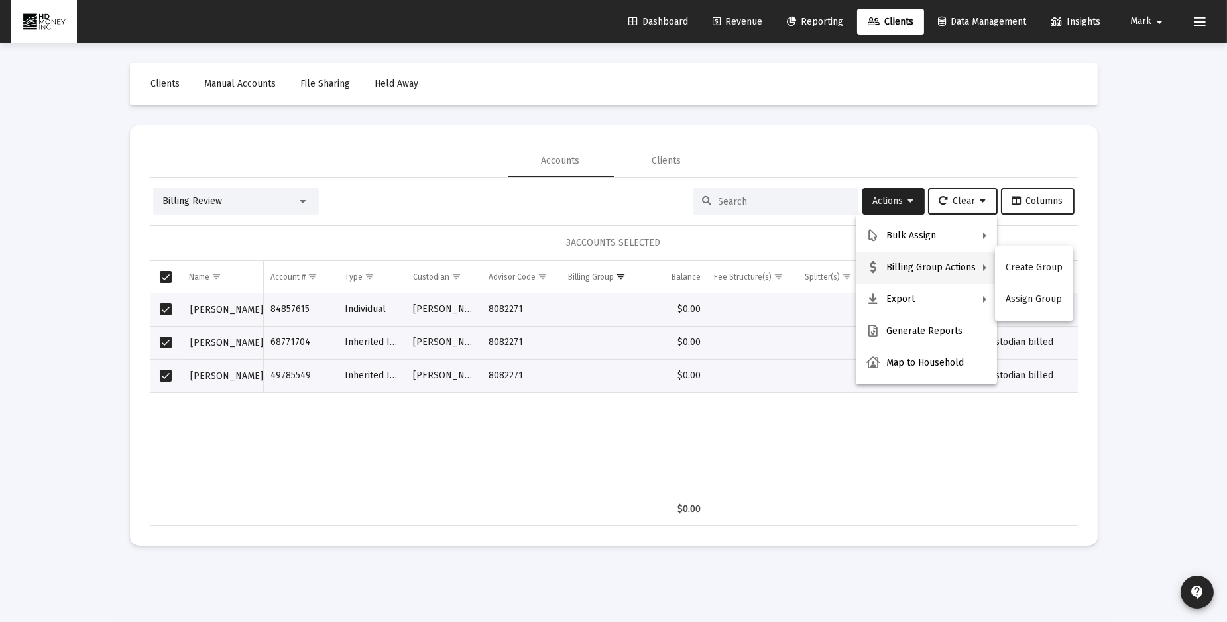
click at [1033, 304] on button "Assign Group" at bounding box center [1034, 300] width 78 height 32
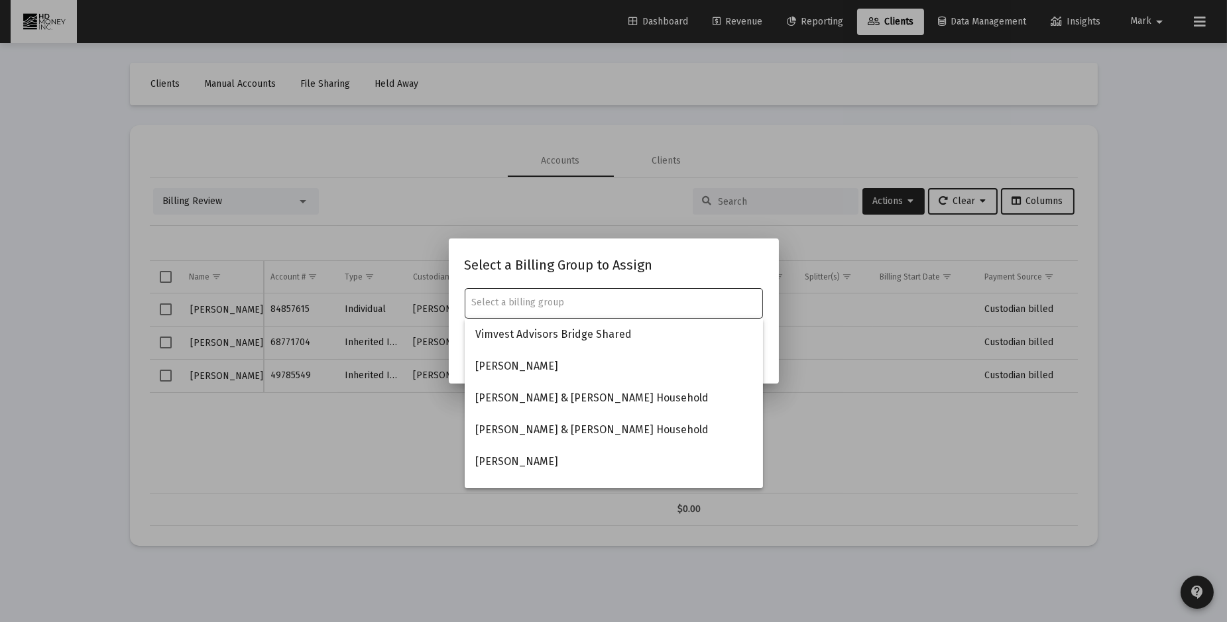
click at [592, 305] on input "text" at bounding box center [613, 303] width 284 height 11
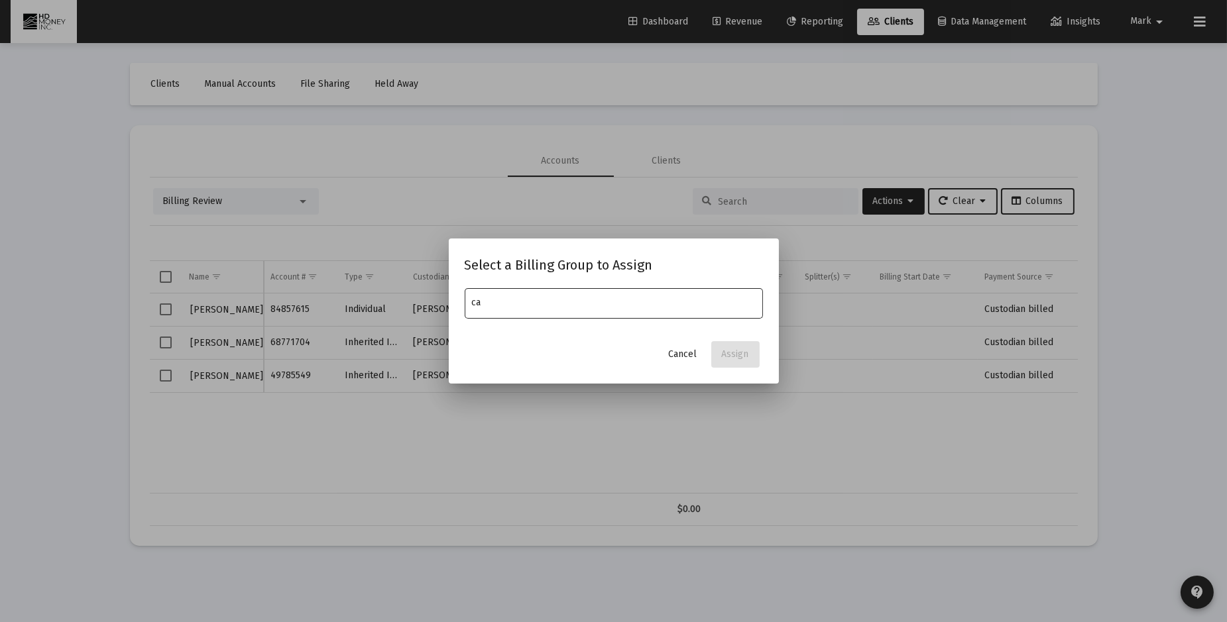
type input "c"
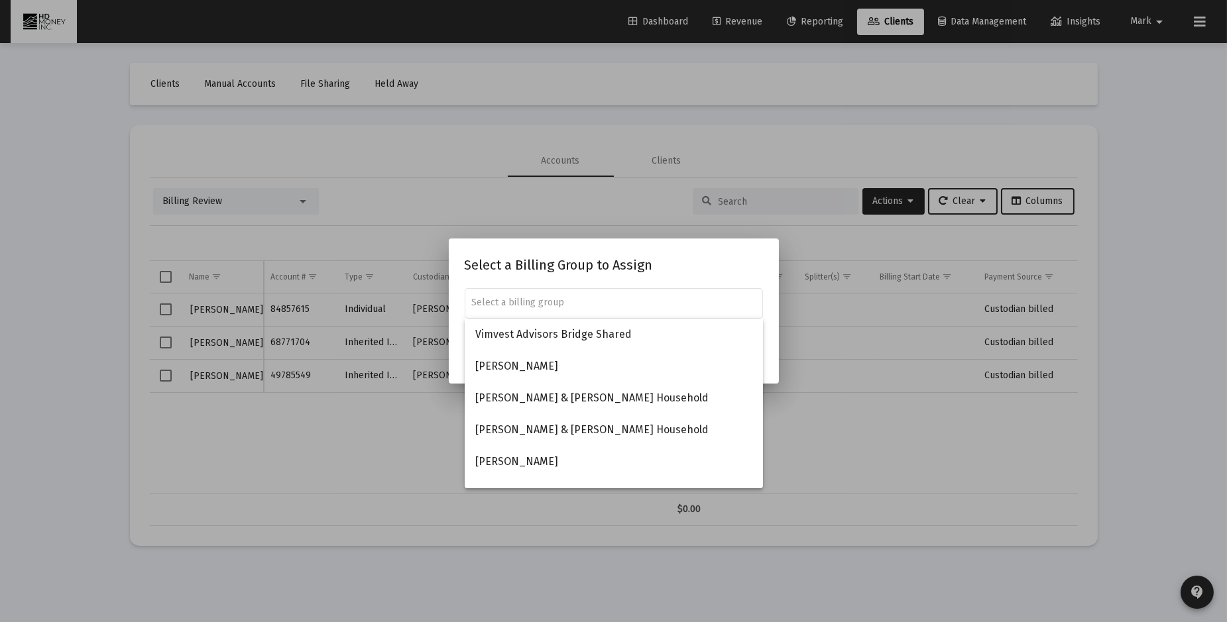
click at [415, 432] on div at bounding box center [613, 311] width 1227 height 622
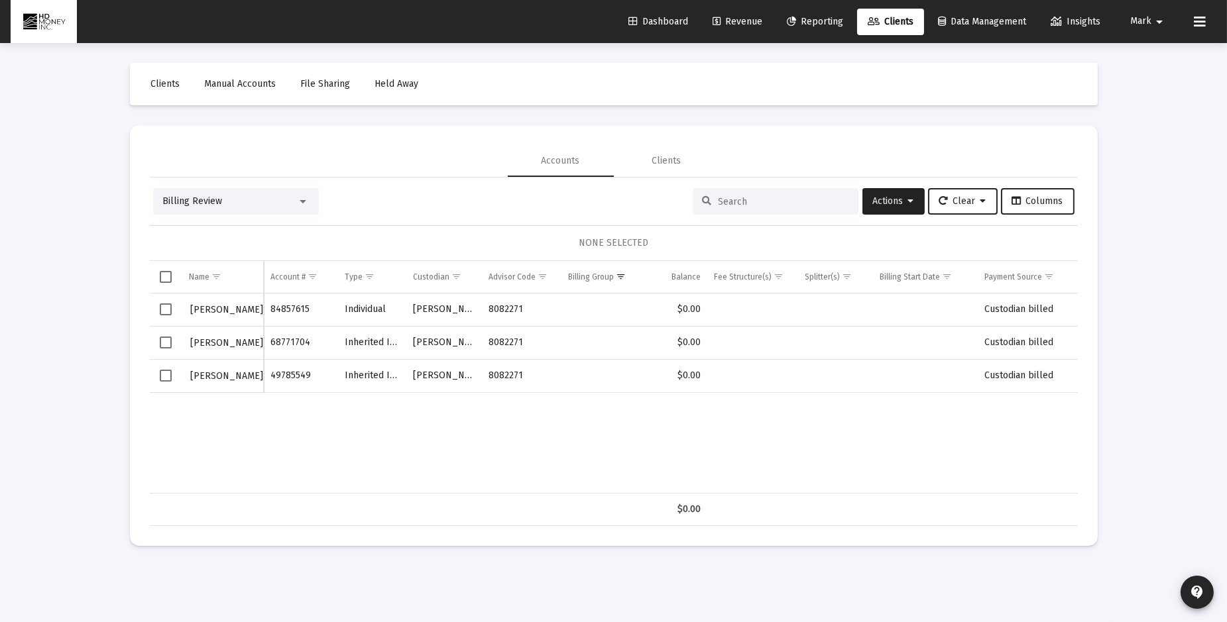
click at [164, 307] on span "Select row" at bounding box center [166, 310] width 12 height 12
drag, startPoint x: 162, startPoint y: 341, endPoint x: 170, endPoint y: 350, distance: 11.3
click at [168, 343] on span "Select row" at bounding box center [166, 343] width 12 height 12
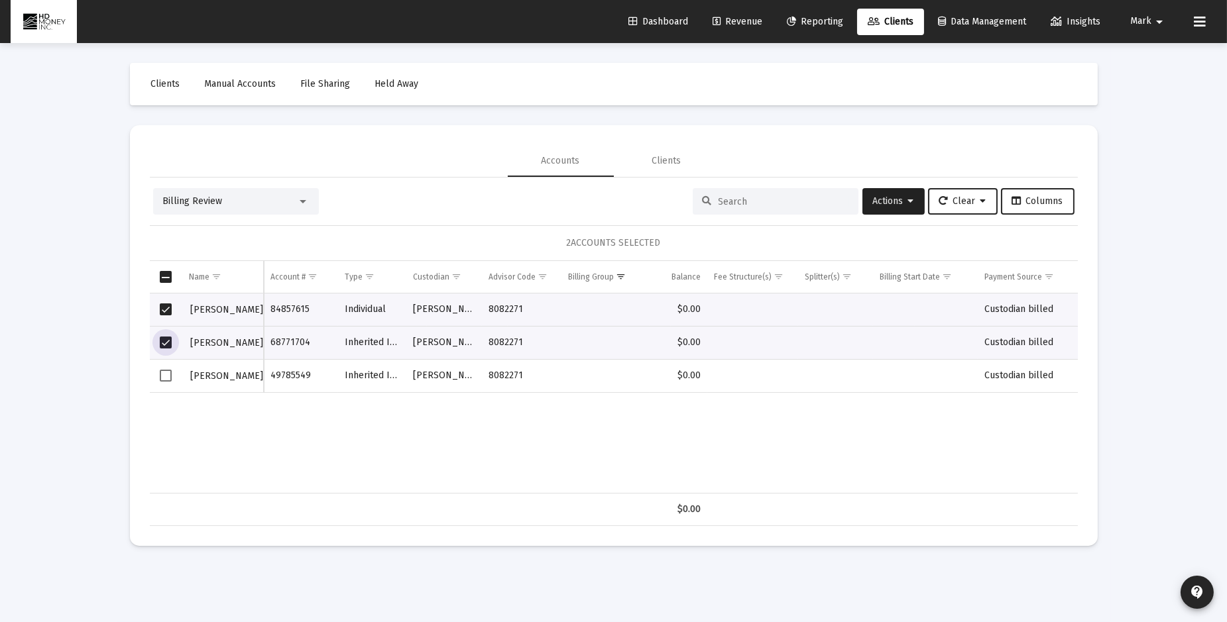
click at [166, 374] on span "Select row" at bounding box center [166, 376] width 12 height 12
click at [882, 200] on span "Actions" at bounding box center [893, 201] width 41 height 11
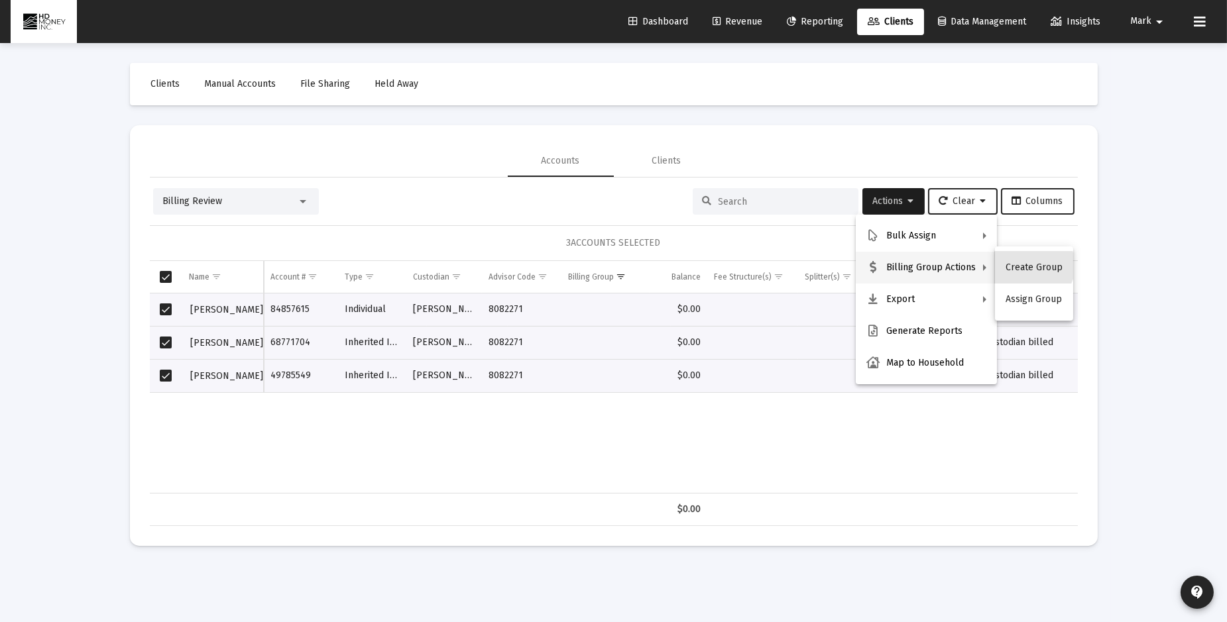
click at [1031, 266] on button "Create Group" at bounding box center [1034, 268] width 78 height 32
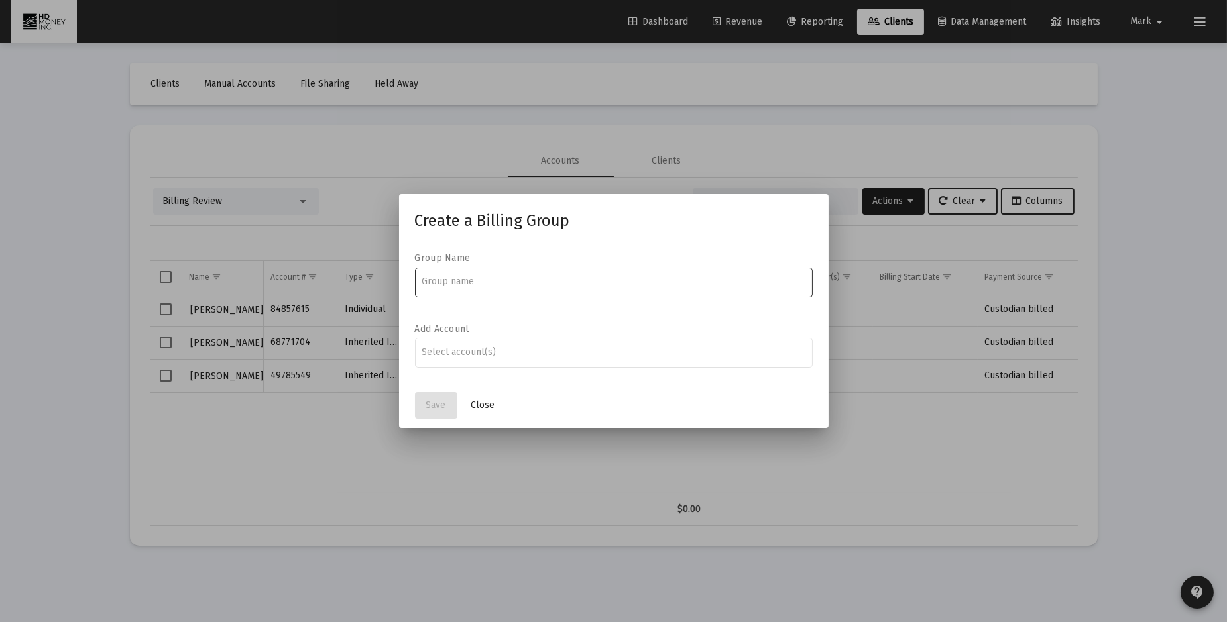
click at [493, 281] on input at bounding box center [613, 281] width 384 height 11
type input "Calvert"
click at [480, 343] on div at bounding box center [613, 352] width 384 height 32
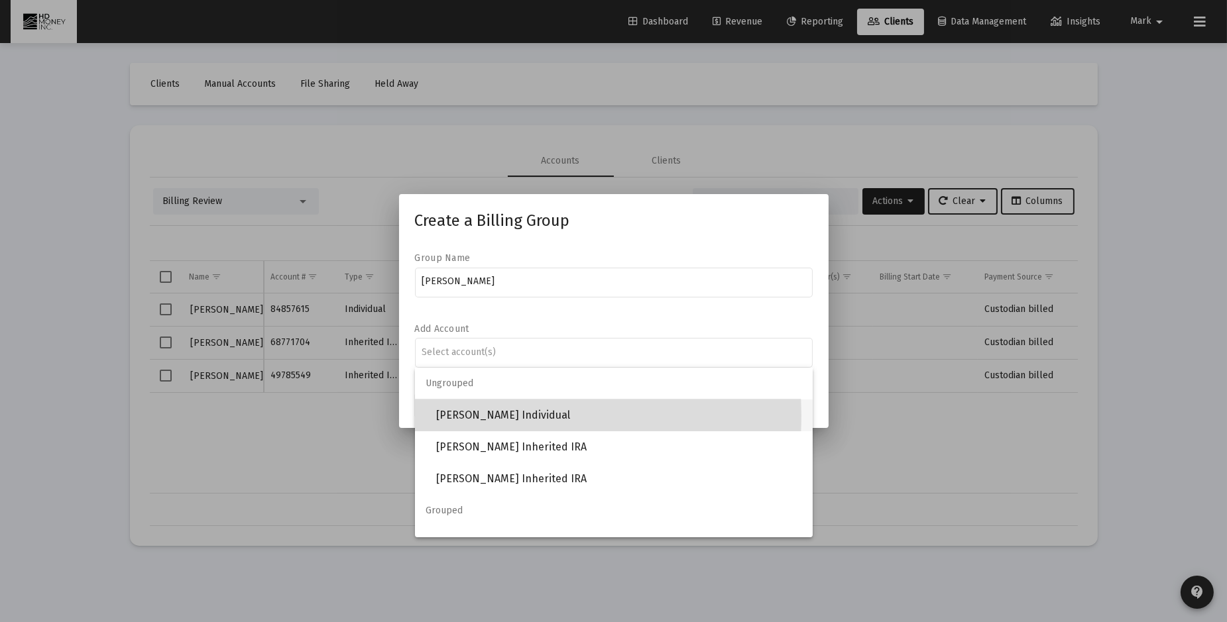
click at [481, 416] on span "[PERSON_NAME] Individual" at bounding box center [619, 416] width 366 height 32
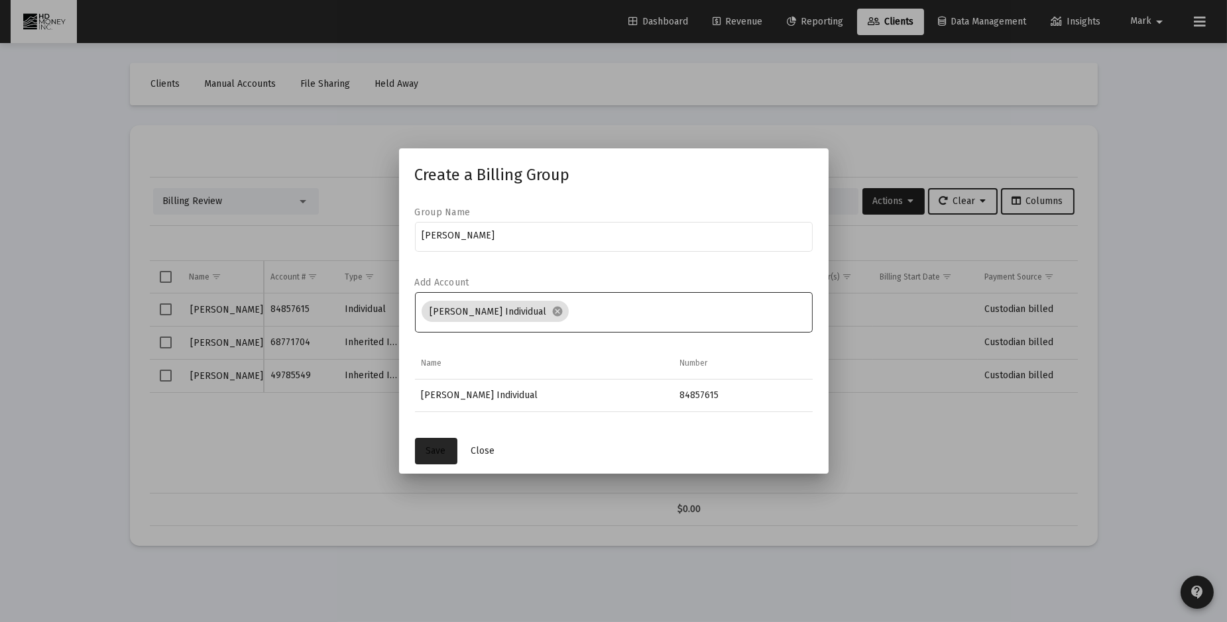
click at [436, 451] on span "Save" at bounding box center [436, 450] width 20 height 11
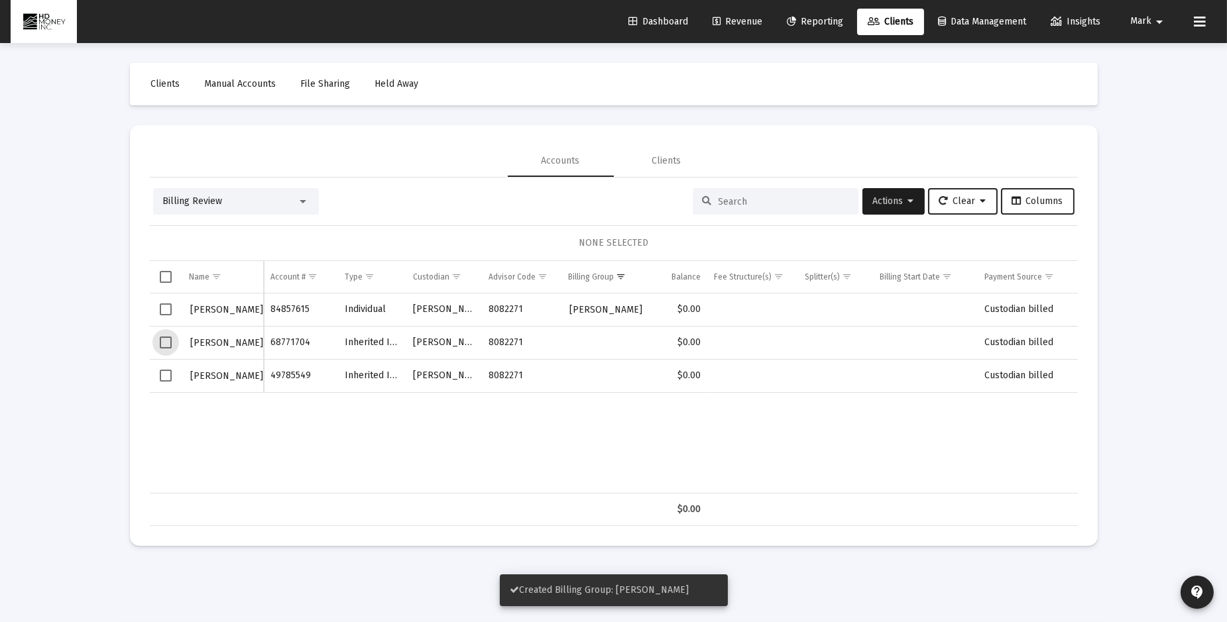
click at [164, 341] on span "Select row" at bounding box center [166, 343] width 12 height 12
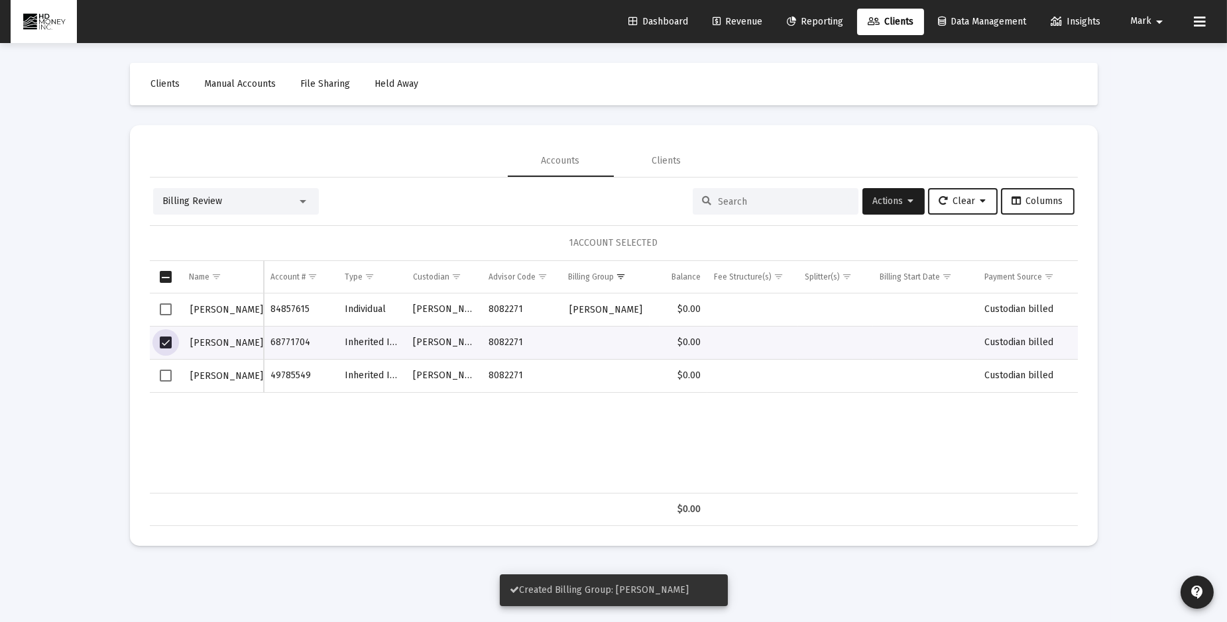
click at [167, 376] on span "Select row" at bounding box center [166, 376] width 12 height 12
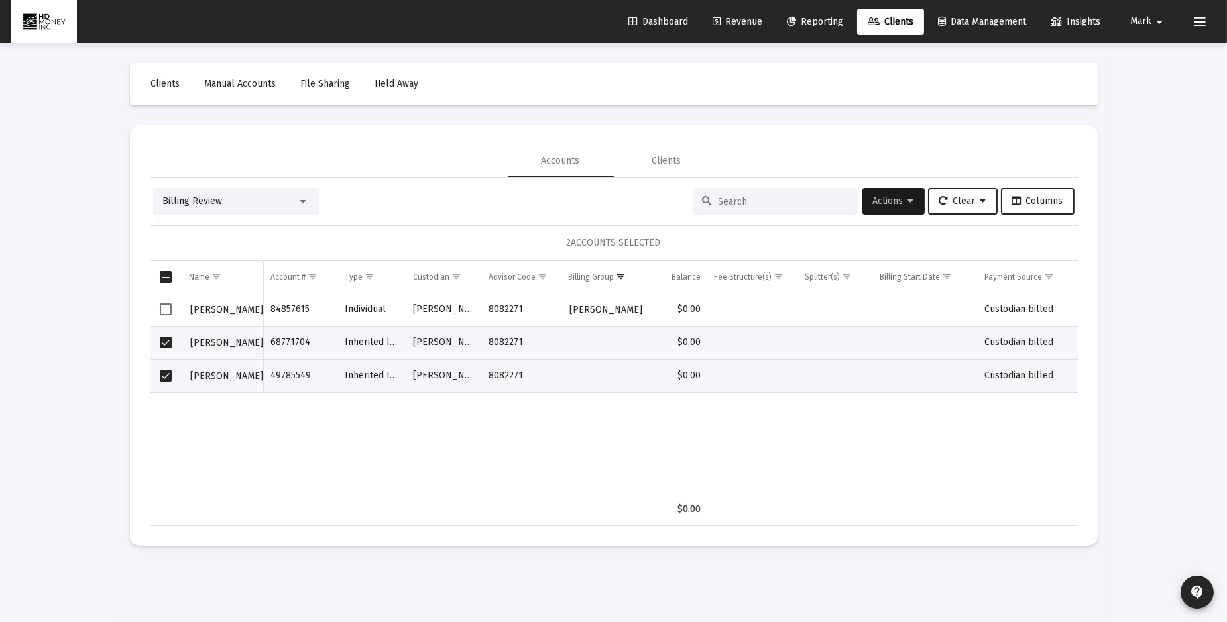
click at [881, 205] on span "Actions" at bounding box center [893, 201] width 41 height 11
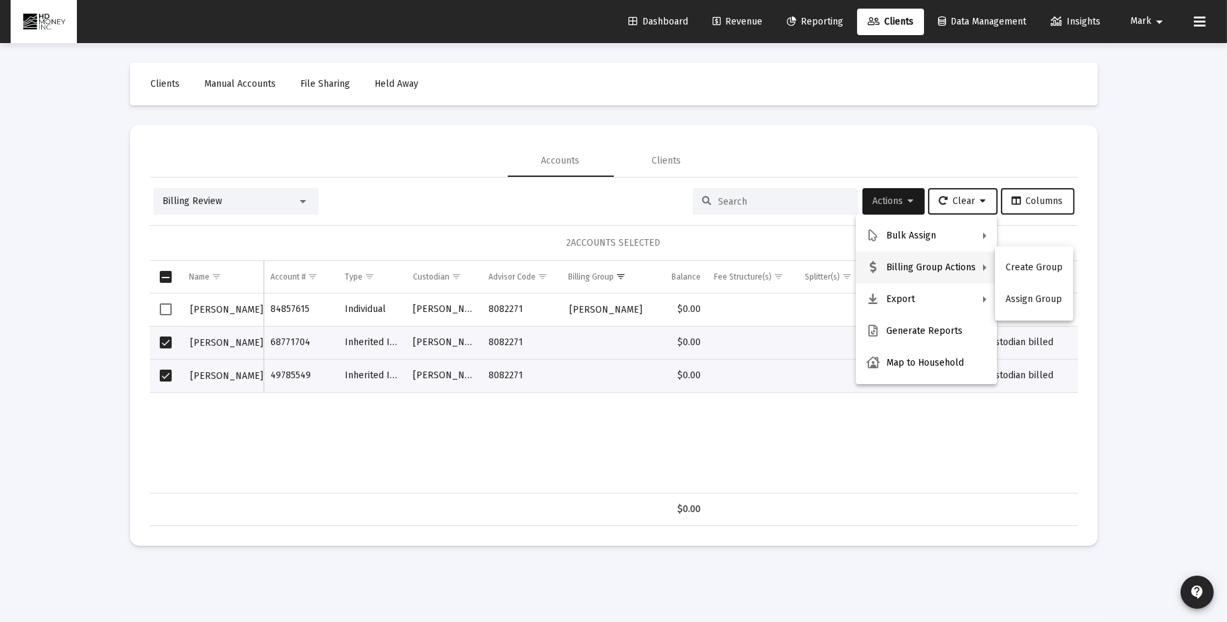
click at [1030, 298] on button "Assign Group" at bounding box center [1034, 300] width 78 height 32
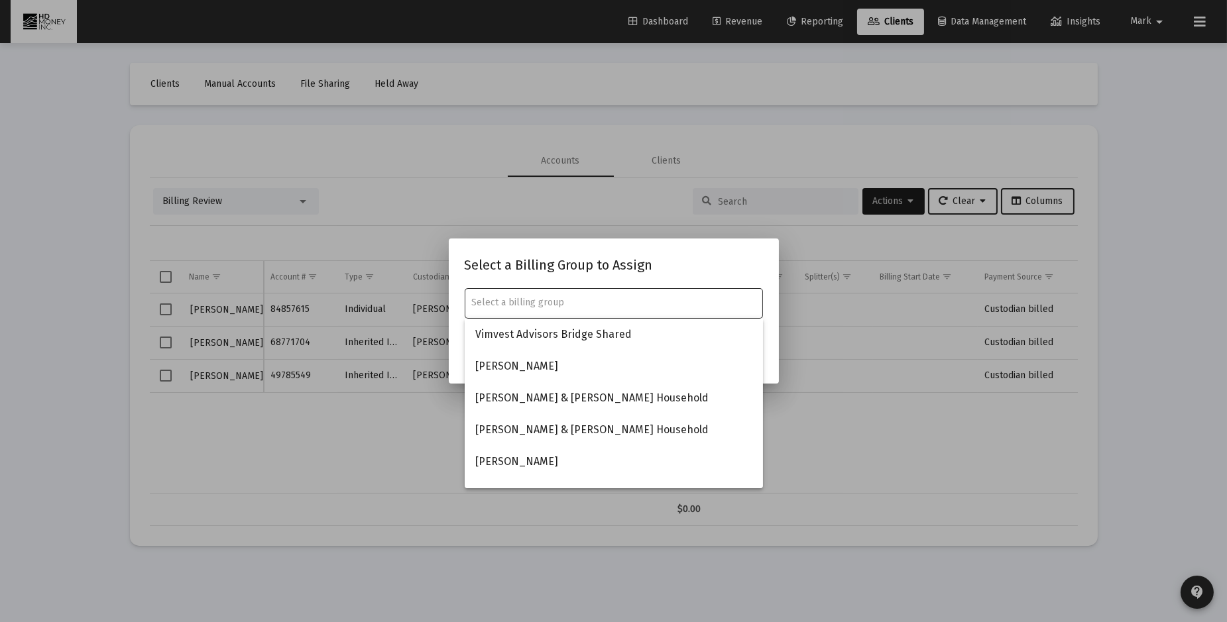
click at [549, 300] on input "text" at bounding box center [613, 303] width 284 height 11
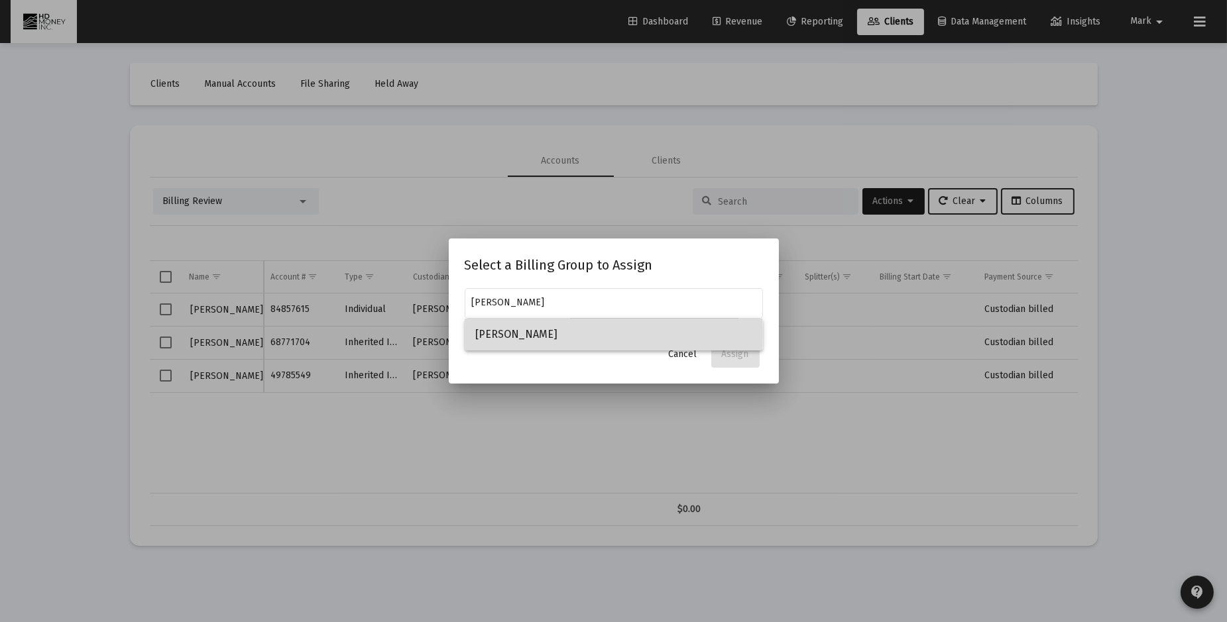
click at [498, 334] on span "Calvert" at bounding box center [613, 335] width 277 height 32
type input "Calvert"
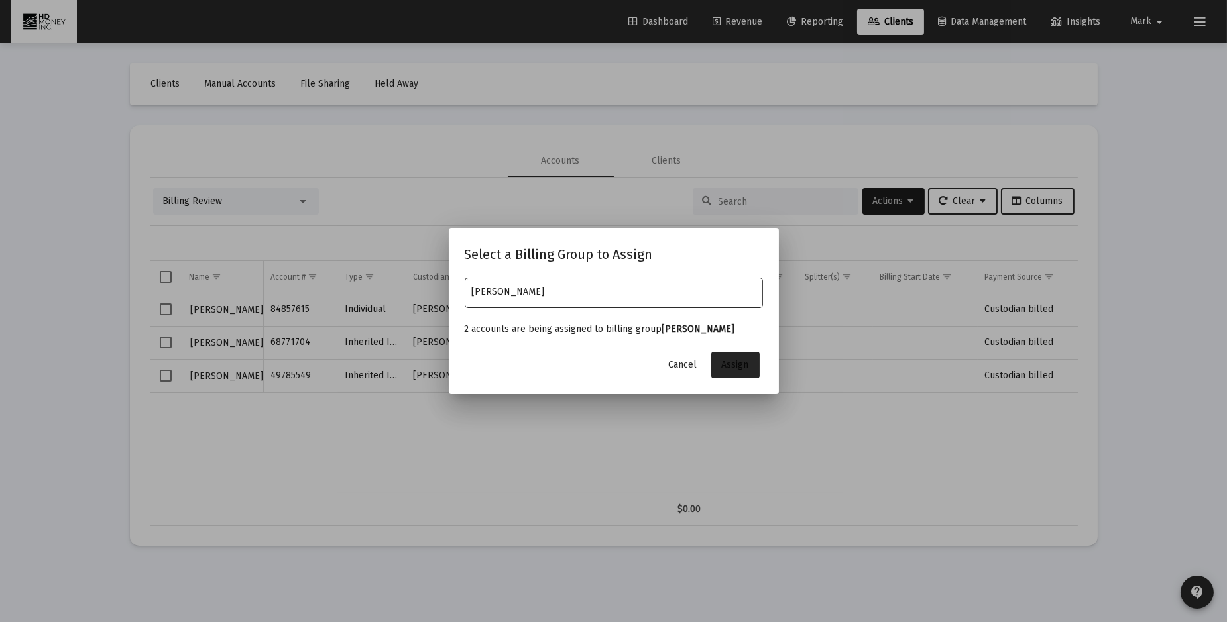
click at [734, 366] on span "Assign" at bounding box center [735, 364] width 27 height 11
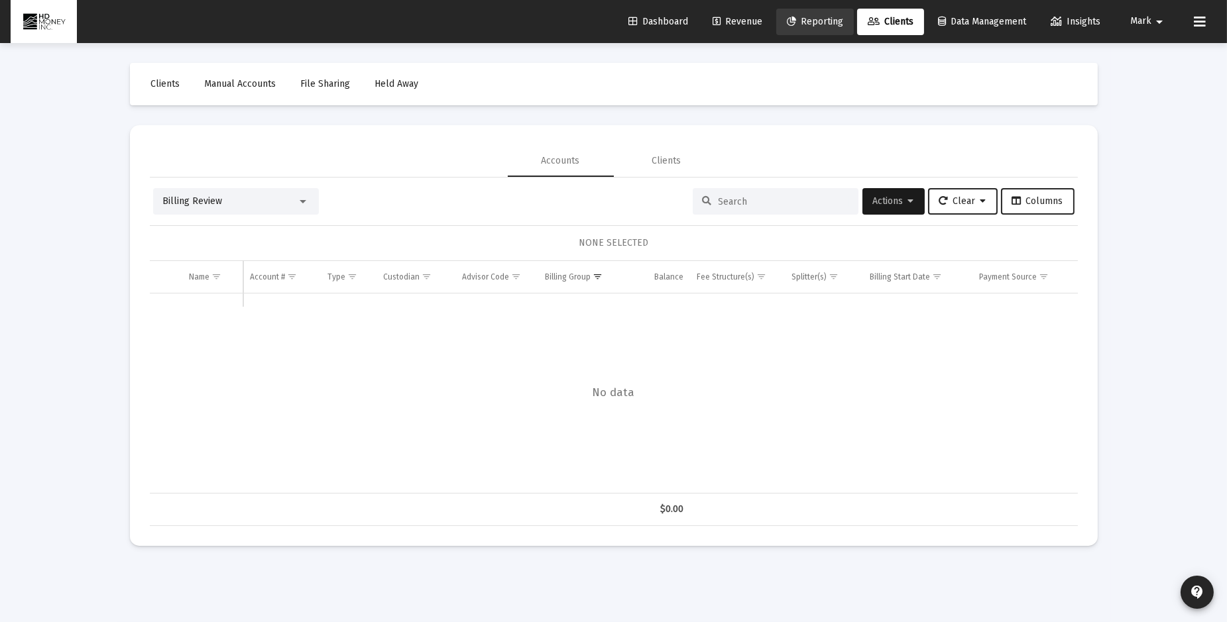
click at [814, 23] on span "Reporting" at bounding box center [815, 21] width 56 height 11
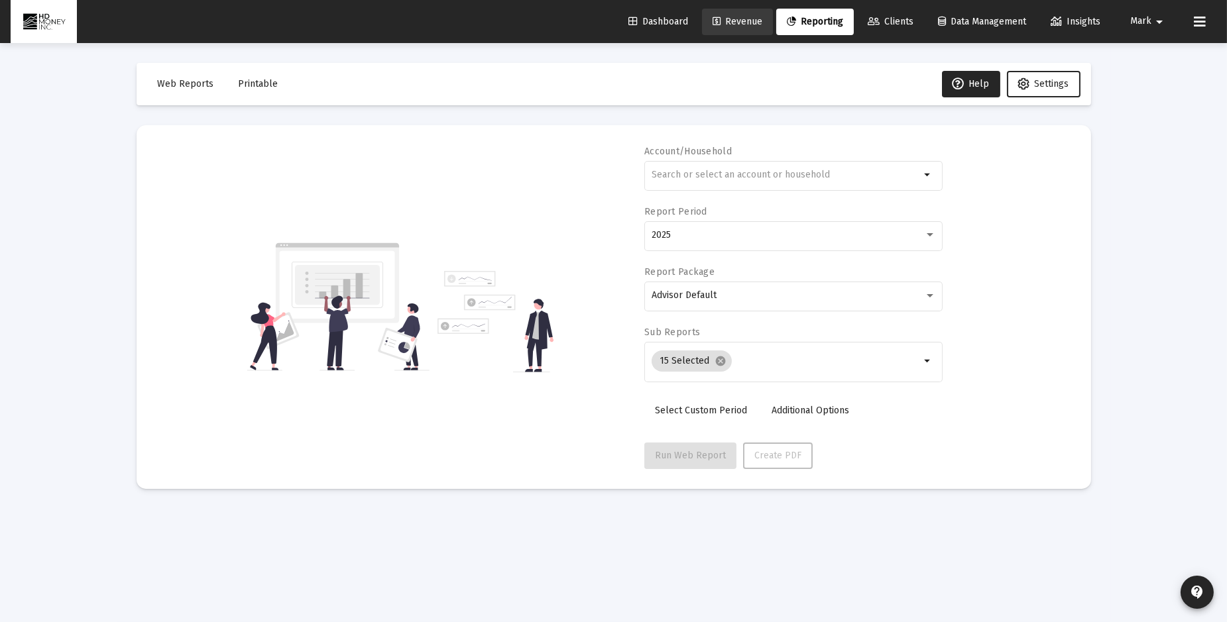
click at [734, 20] on span "Revenue" at bounding box center [737, 21] width 50 height 11
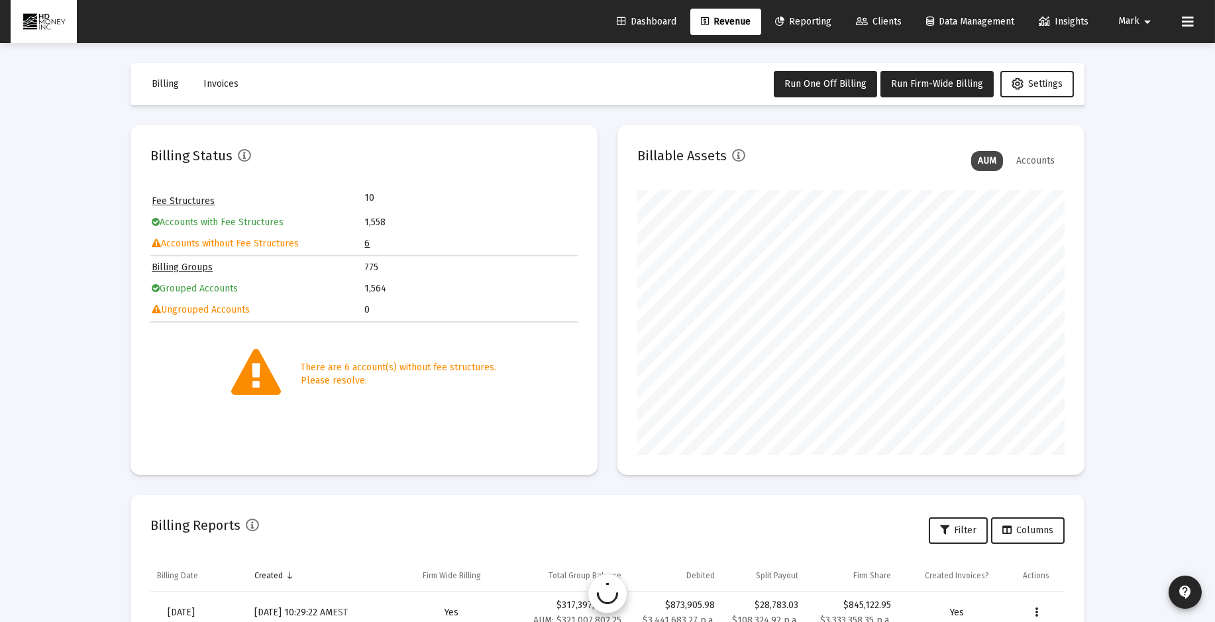
click at [367, 245] on link "6" at bounding box center [367, 243] width 5 height 11
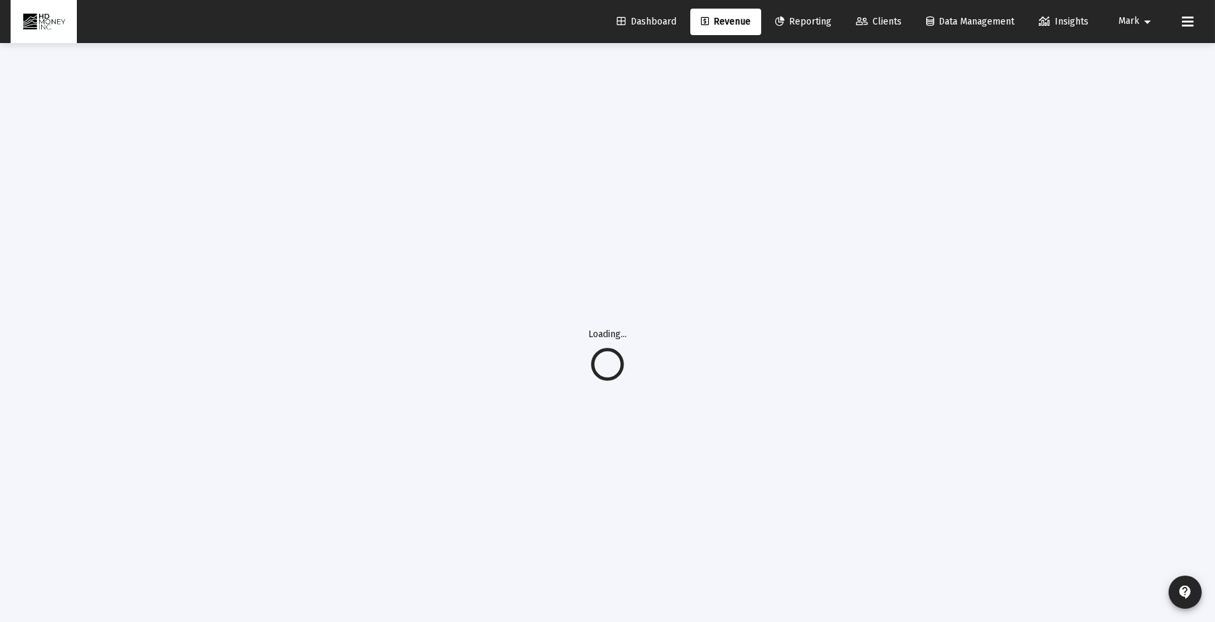
click at [367, 245] on div "Loading..." at bounding box center [608, 354] width 994 height 622
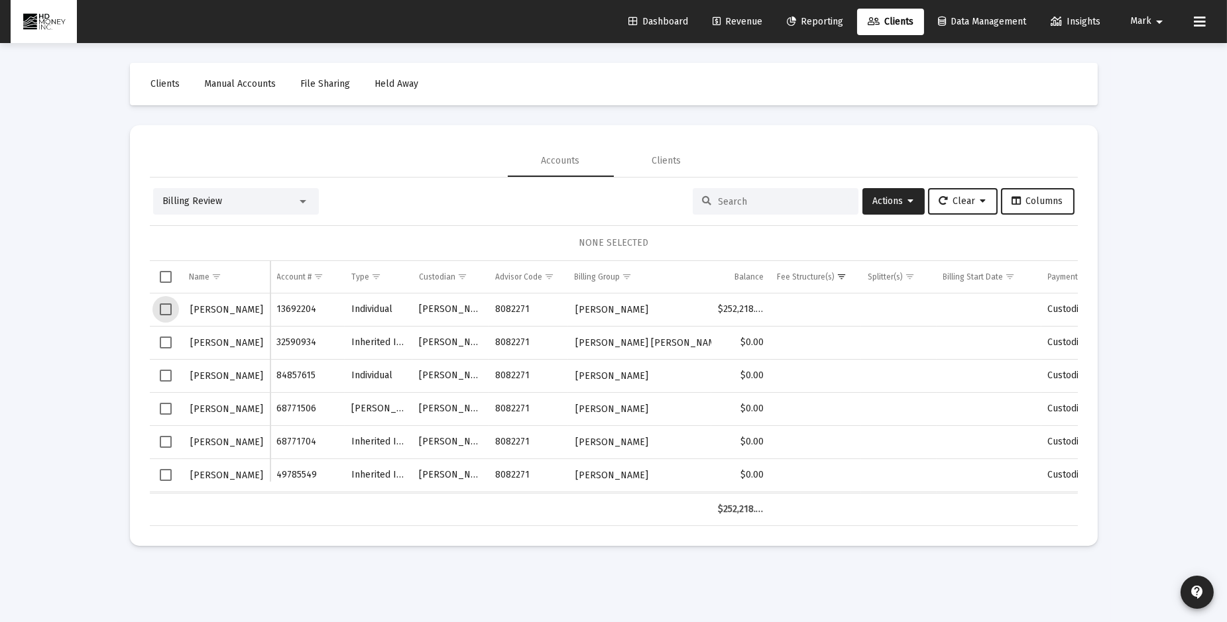
click at [163, 309] on span "Select row" at bounding box center [166, 310] width 12 height 12
click at [884, 196] on span "Actions" at bounding box center [893, 201] width 41 height 11
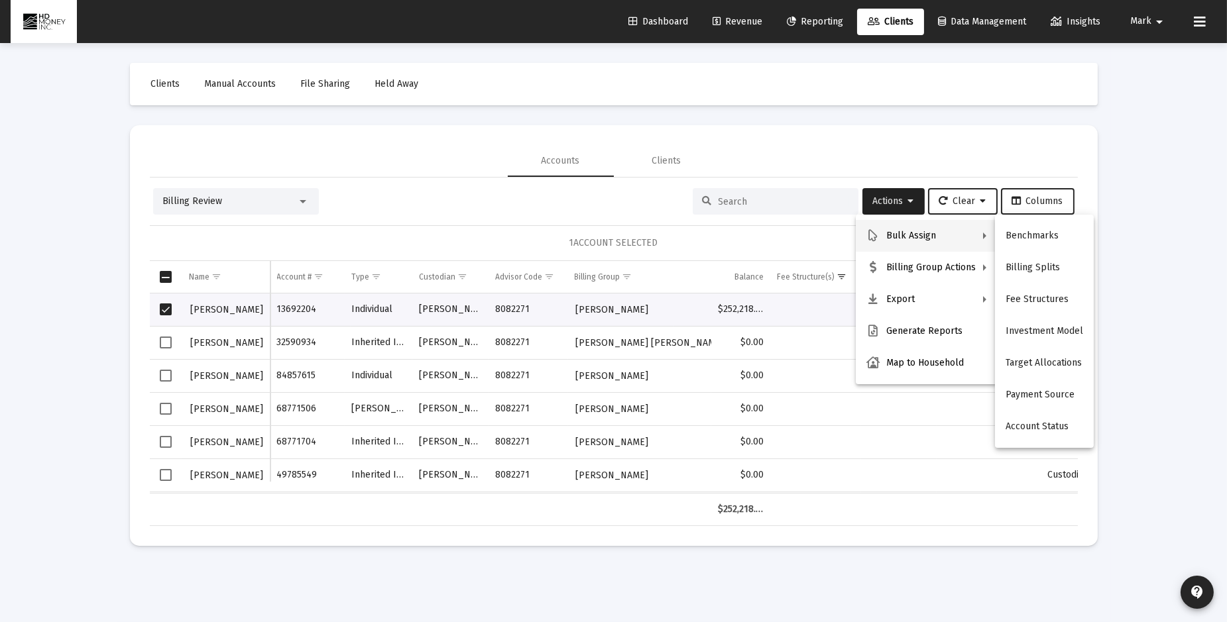
click at [1048, 297] on button "Fee Structures" at bounding box center [1044, 300] width 99 height 32
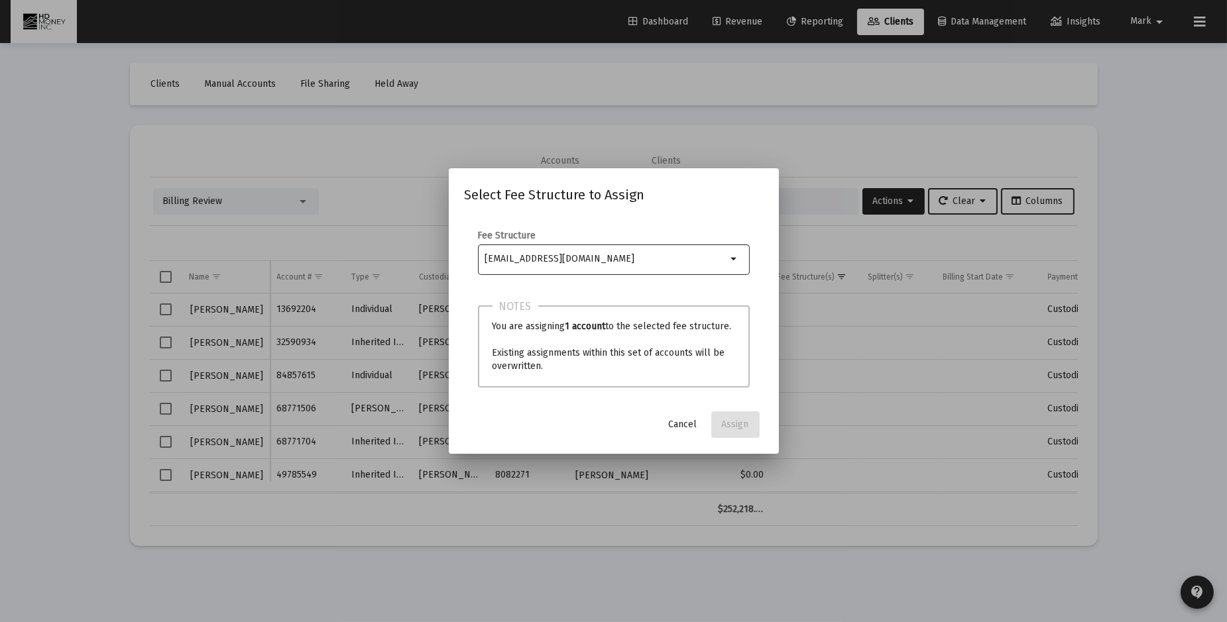
click at [597, 253] on div "Selection" at bounding box center [605, 259] width 247 height 16
type input "m"
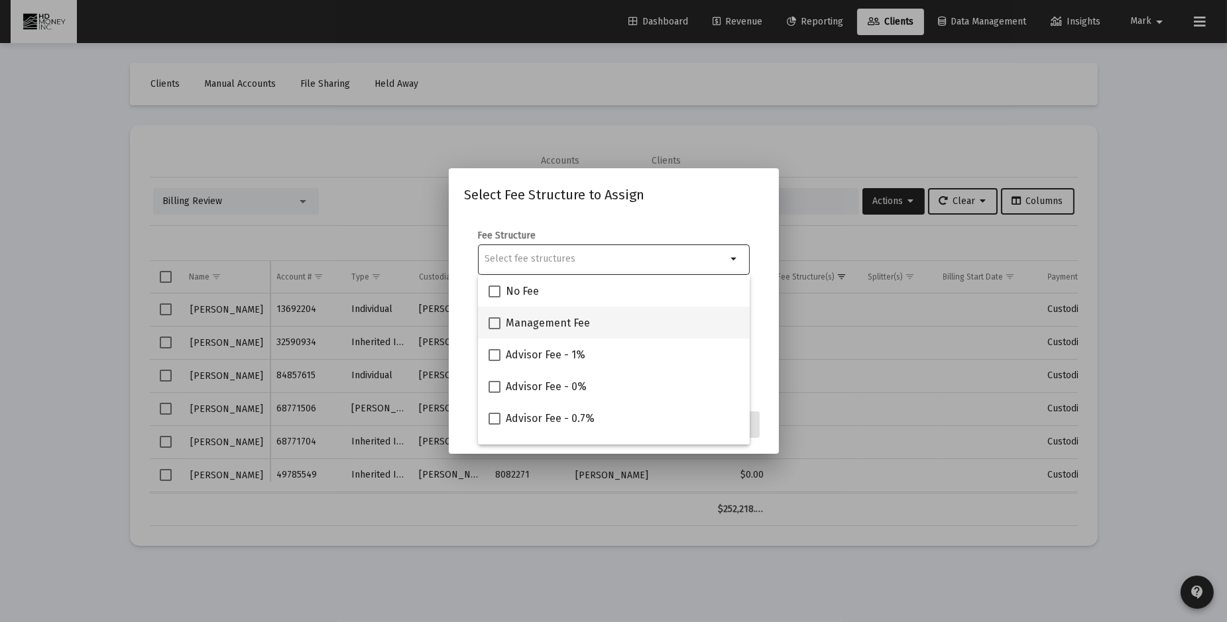
click at [551, 331] on mat-checkbox "Management Fee" at bounding box center [538, 323] width 101 height 32
drag, startPoint x: 550, startPoint y: 331, endPoint x: 494, endPoint y: 330, distance: 55.7
click at [495, 326] on span at bounding box center [494, 323] width 12 height 12
click at [494, 329] on input "Management Fee" at bounding box center [494, 329] width 1 height 1
checkbox input "true"
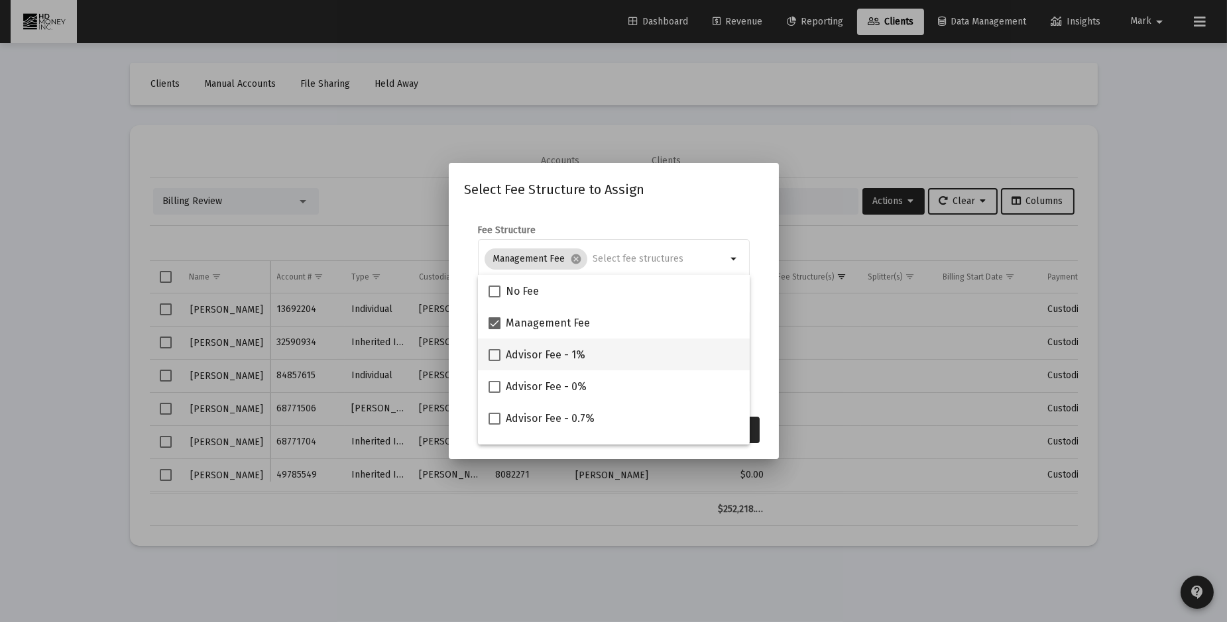
click at [494, 350] on span at bounding box center [494, 355] width 12 height 12
click at [494, 361] on input "Advisor Fee - 1%" at bounding box center [494, 361] width 1 height 1
checkbox input "true"
click at [757, 427] on button "Assign" at bounding box center [735, 430] width 48 height 27
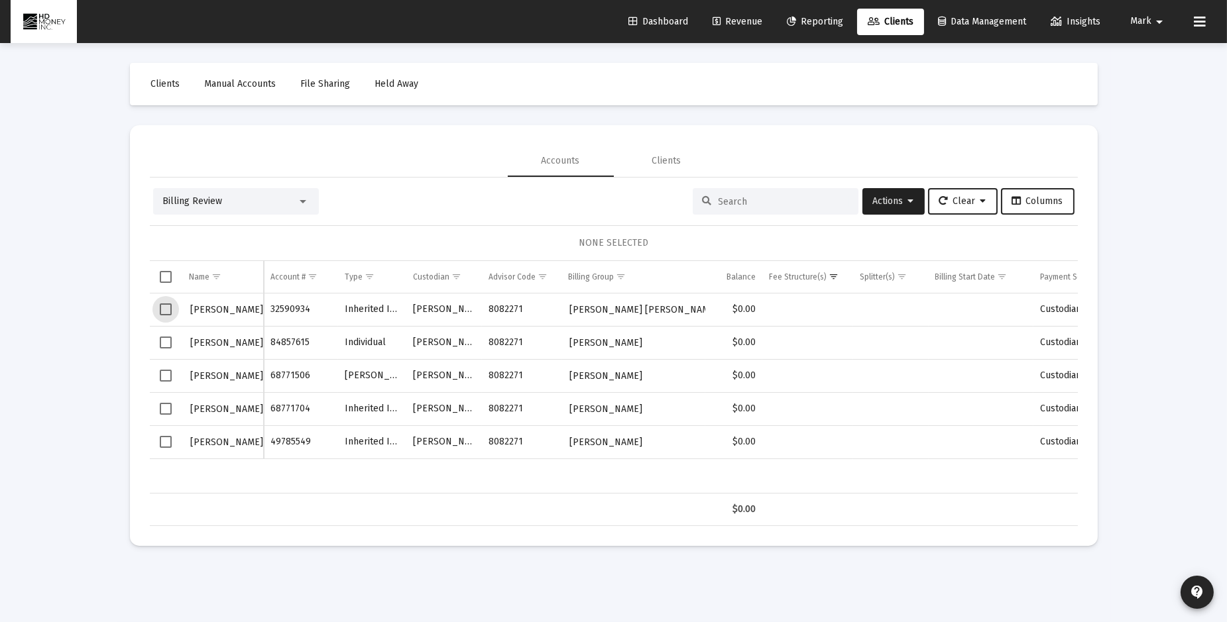
click at [167, 308] on span "Select row" at bounding box center [166, 310] width 12 height 12
click at [168, 338] on span "Select row" at bounding box center [166, 343] width 12 height 12
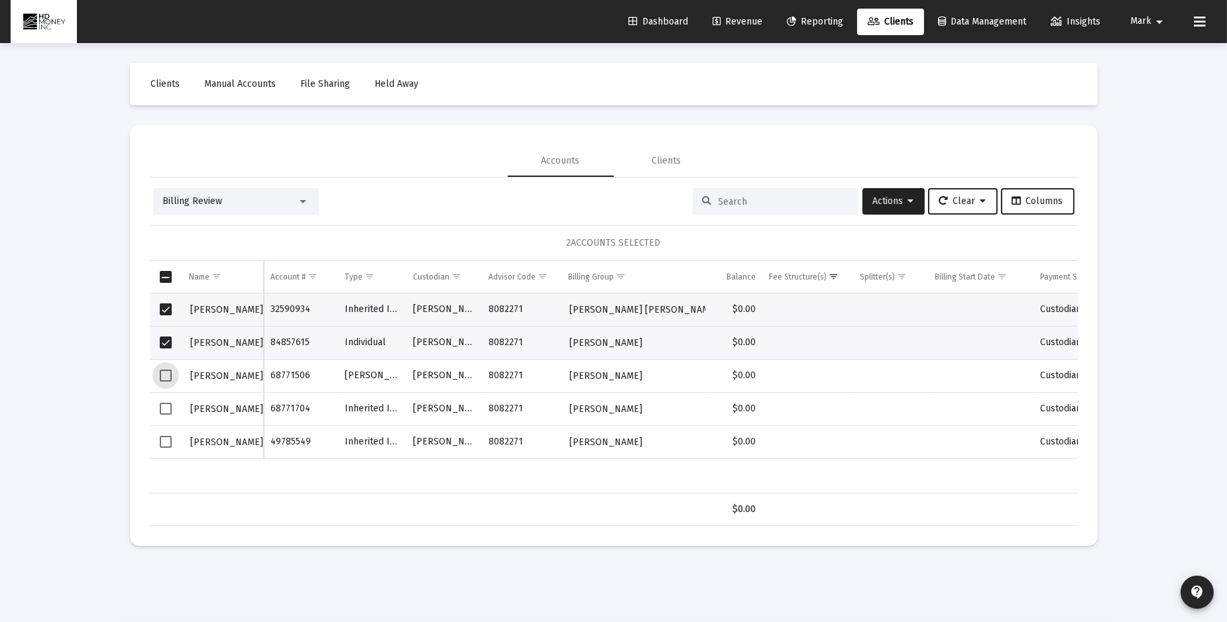
click at [160, 370] on span "Select row" at bounding box center [166, 376] width 12 height 12
click at [166, 404] on span "Select row" at bounding box center [166, 409] width 12 height 12
click at [160, 438] on span "Select row" at bounding box center [166, 442] width 12 height 12
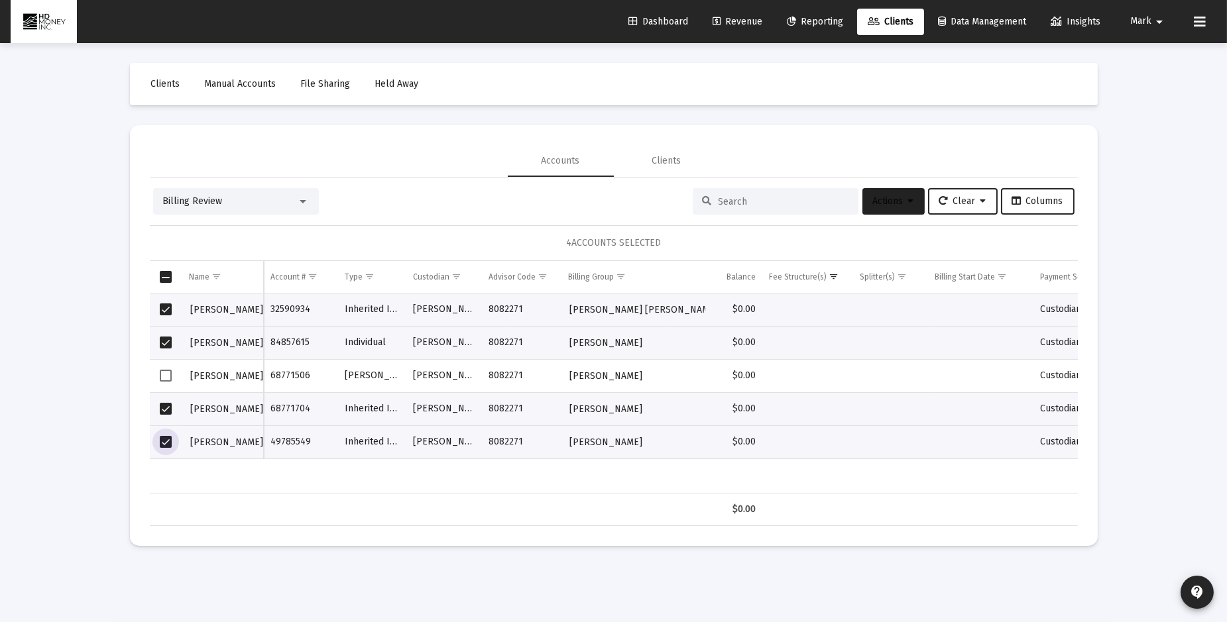
click at [896, 203] on span "Actions" at bounding box center [893, 201] width 41 height 11
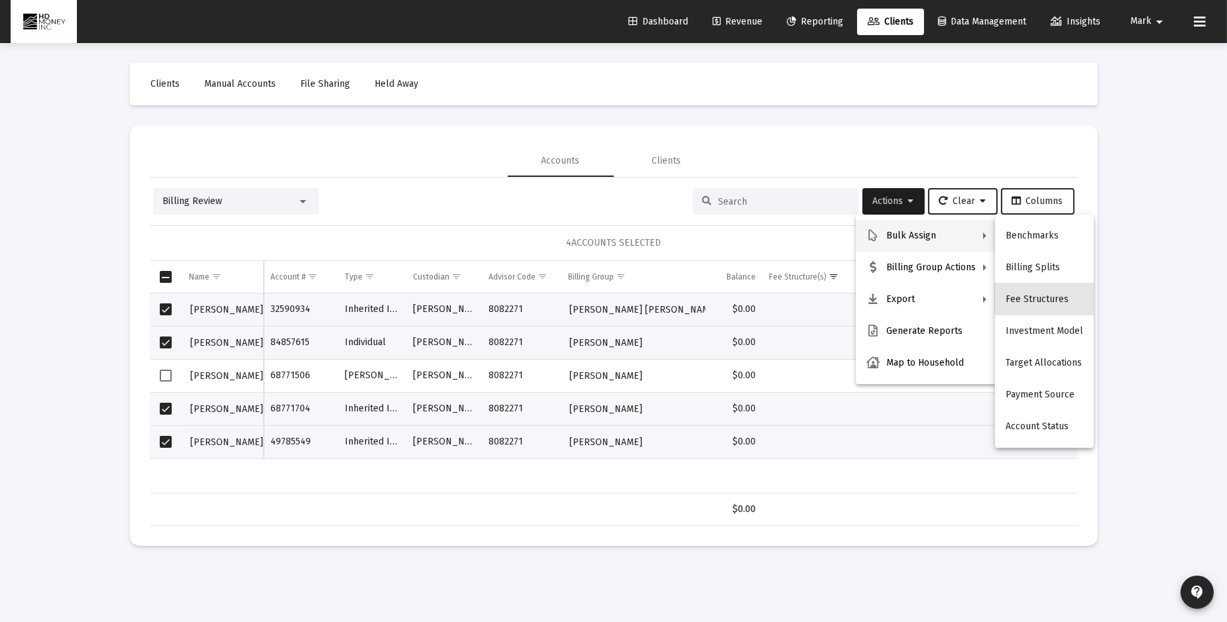
click at [1045, 297] on button "Fee Structures" at bounding box center [1044, 300] width 99 height 32
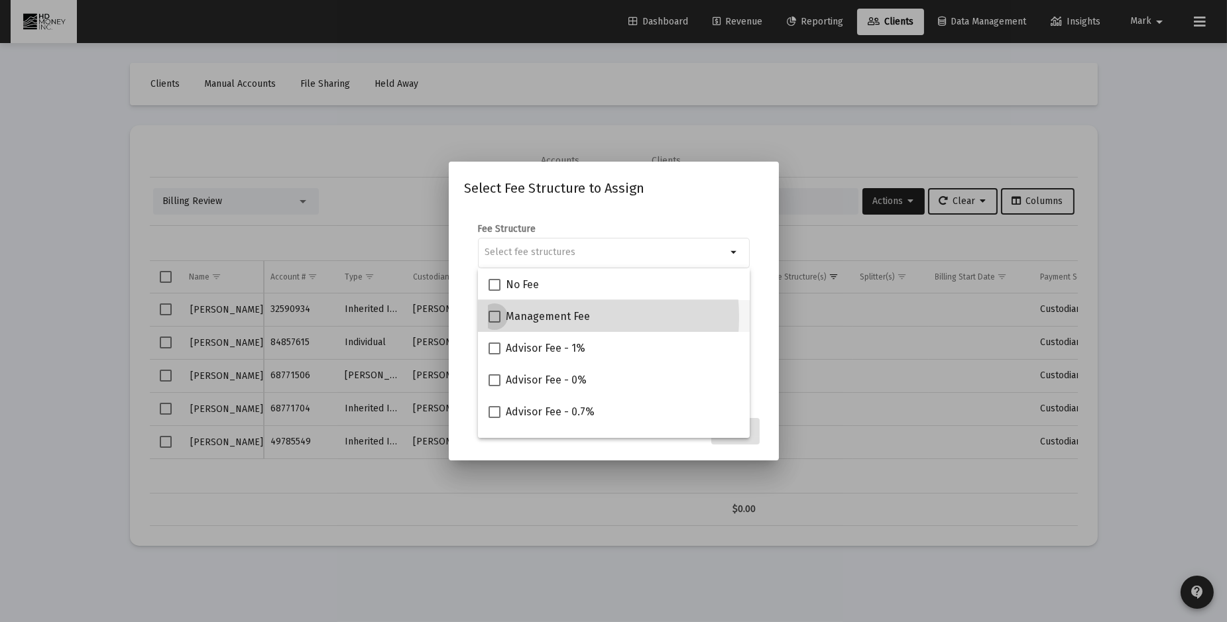
click at [539, 317] on span "Management Fee" at bounding box center [548, 317] width 84 height 16
click at [494, 323] on input "Management Fee" at bounding box center [494, 323] width 1 height 1
checkbox input "true"
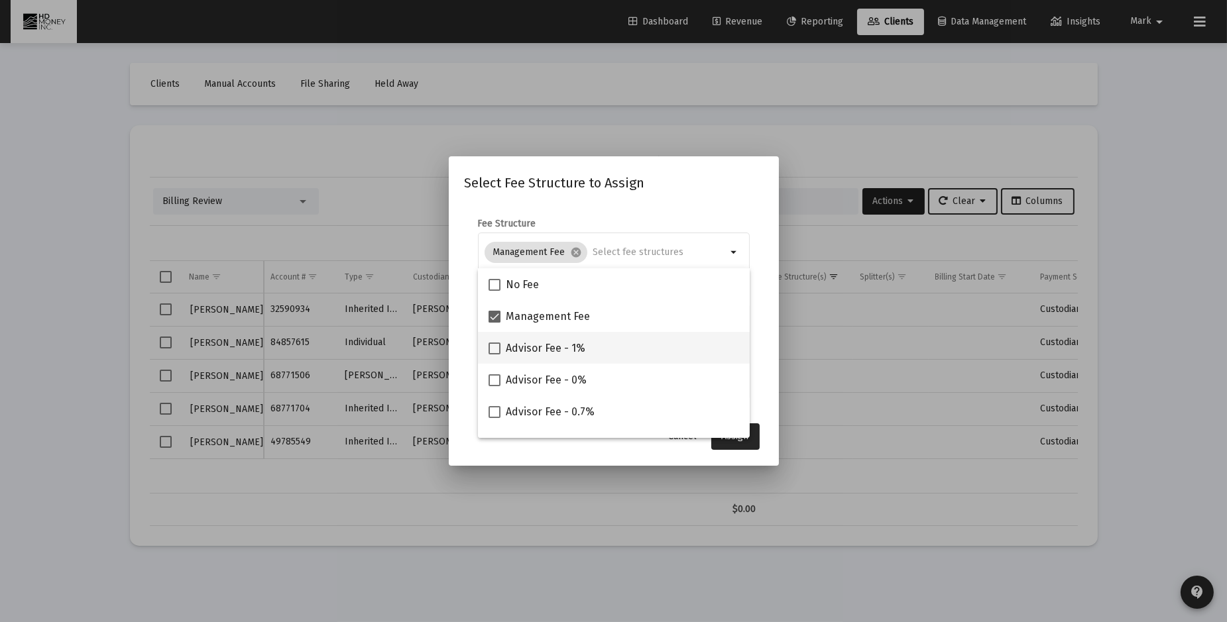
click at [521, 349] on span "Advisor Fee - 1%" at bounding box center [546, 349] width 80 height 16
click at [494, 355] on input "Advisor Fee - 1%" at bounding box center [494, 355] width 1 height 1
checkbox input "true"
click at [748, 442] on button "Assign" at bounding box center [735, 436] width 48 height 27
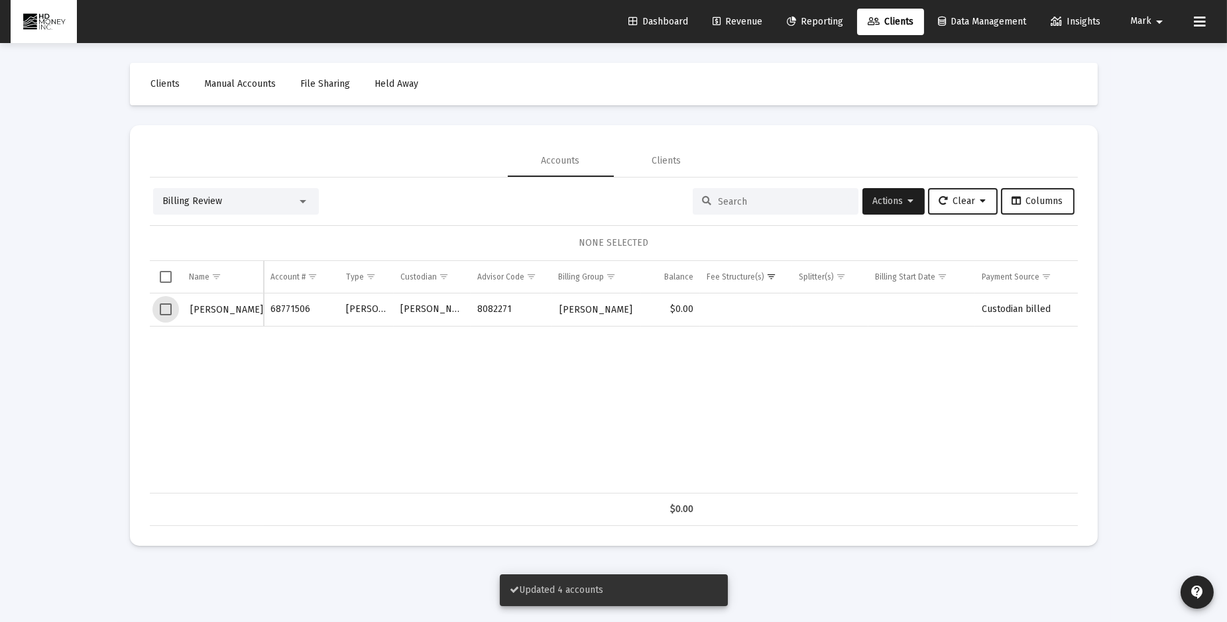
click at [167, 306] on span "Select row" at bounding box center [166, 310] width 12 height 12
click at [873, 200] on span "Actions" at bounding box center [893, 201] width 41 height 11
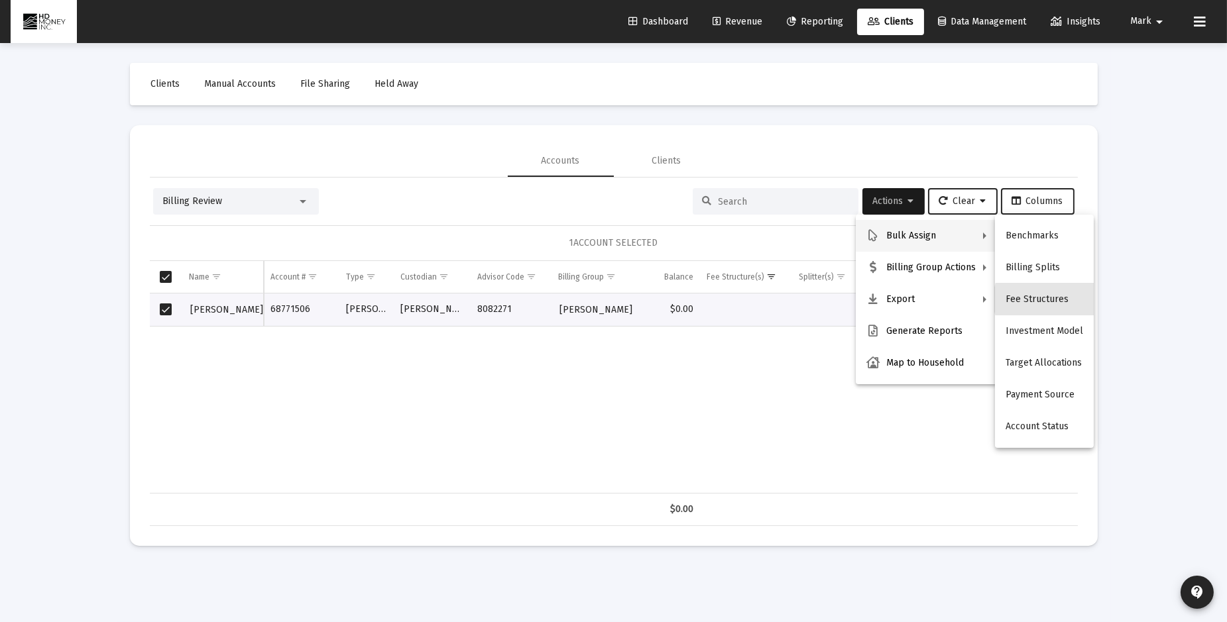
click at [1050, 300] on button "Fee Structures" at bounding box center [1044, 300] width 99 height 32
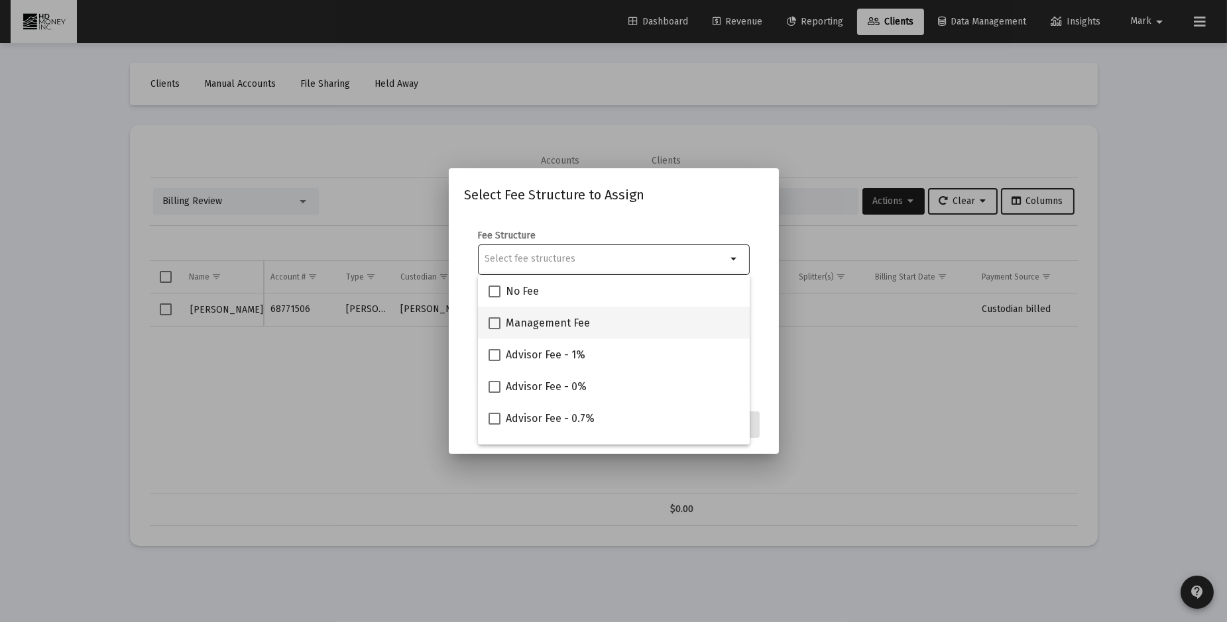
click at [565, 321] on span "Management Fee" at bounding box center [548, 323] width 84 height 16
click at [494, 329] on input "Management Fee" at bounding box center [494, 329] width 1 height 1
checkbox input "true"
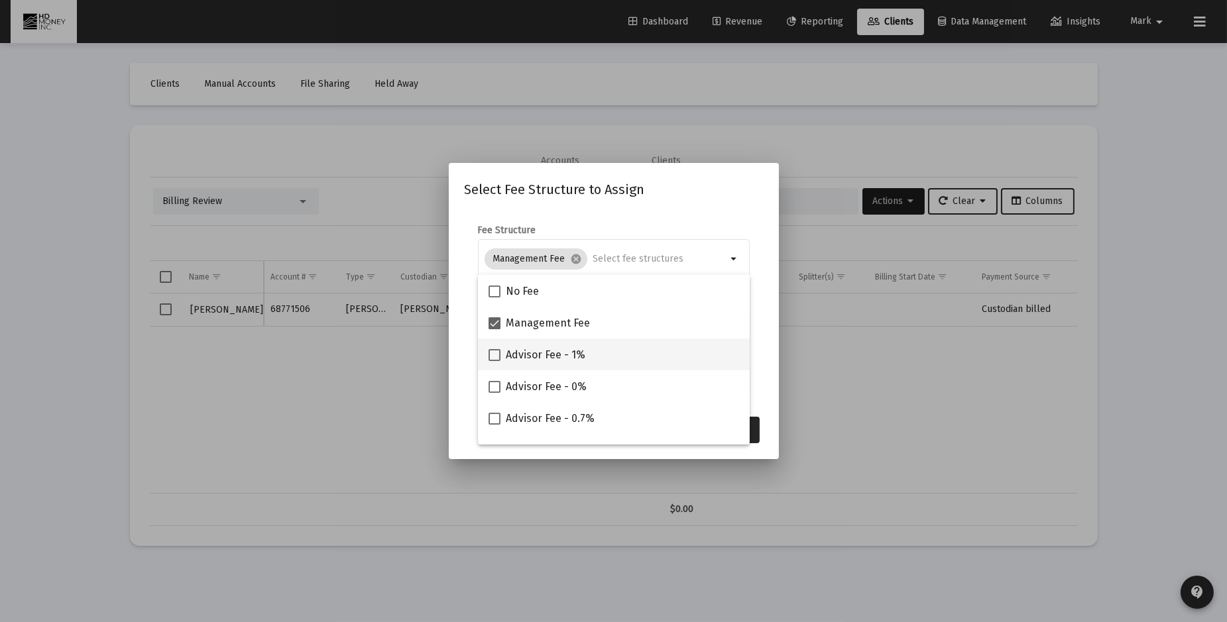
click at [545, 356] on span "Advisor Fee - 1%" at bounding box center [546, 355] width 80 height 16
click at [494, 361] on input "Advisor Fee - 1%" at bounding box center [494, 361] width 1 height 1
checkbox input "true"
click at [754, 426] on button "Assign" at bounding box center [735, 430] width 48 height 27
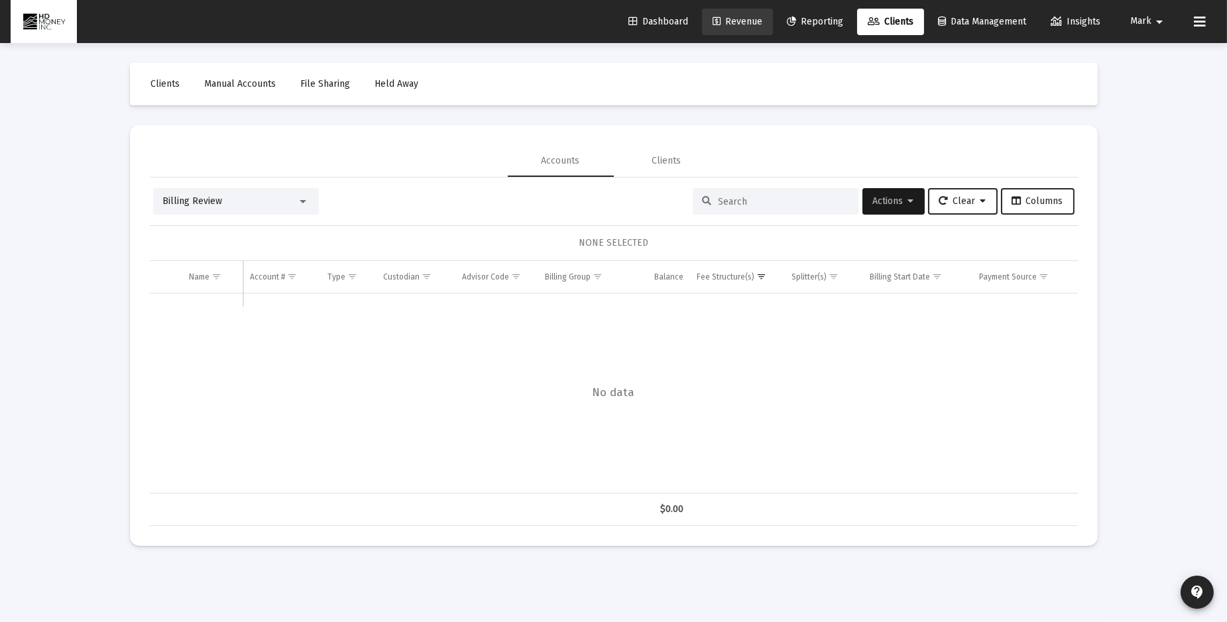
click at [736, 19] on span "Revenue" at bounding box center [737, 21] width 50 height 11
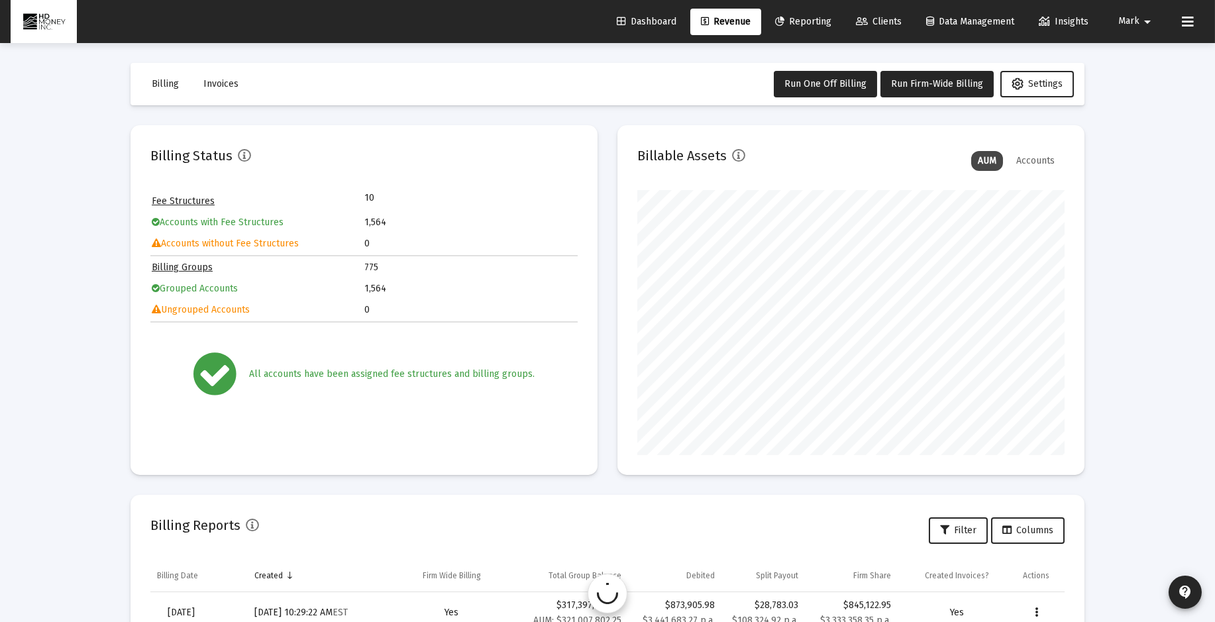
scroll to position [265, 427]
